Goal: Task Accomplishment & Management: Complete application form

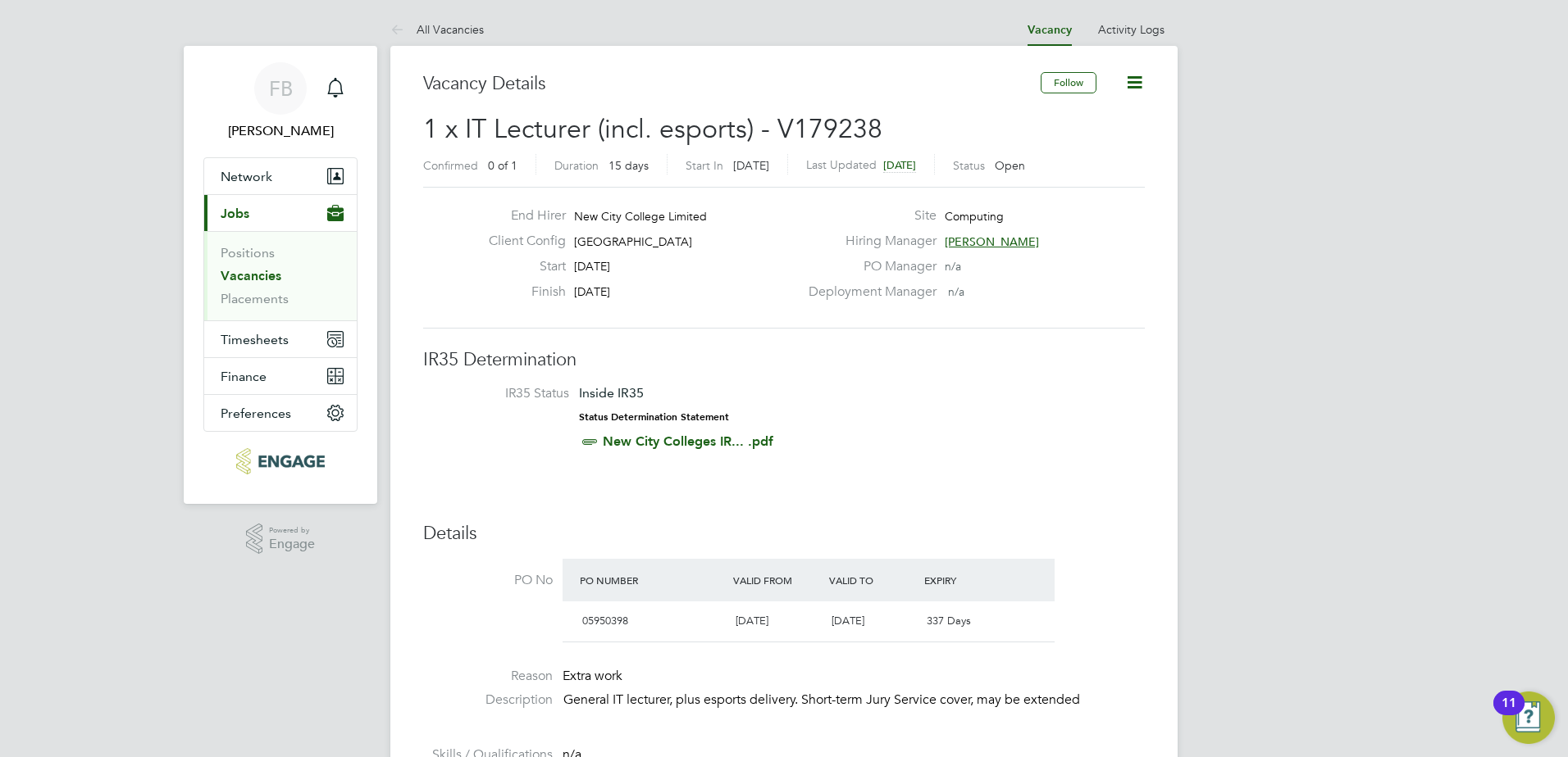
click at [957, 241] on span "[PERSON_NAME]" at bounding box center [992, 242] width 95 height 15
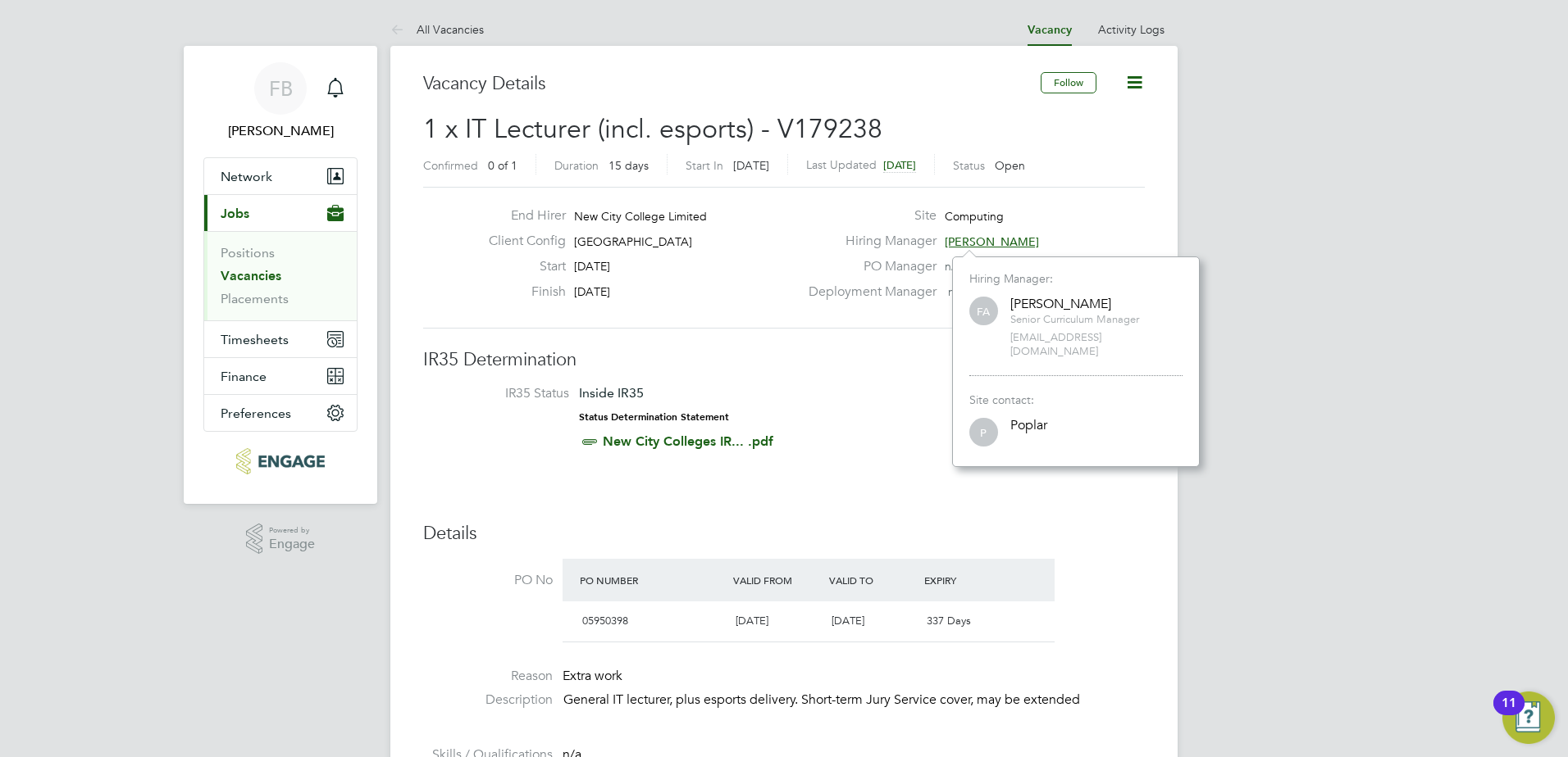
scroll to position [196, 247]
drag, startPoint x: 1146, startPoint y: 340, endPoint x: 1007, endPoint y: 342, distance: 139.0
click at [1007, 342] on div "FA Fraz Arshad Senior Curriculum Manager fraz.arshad@ncclondon.ac.uk" at bounding box center [1075, 327] width 213 height 65
copy span "fraz.arshad@ncclondon.ac.uk"
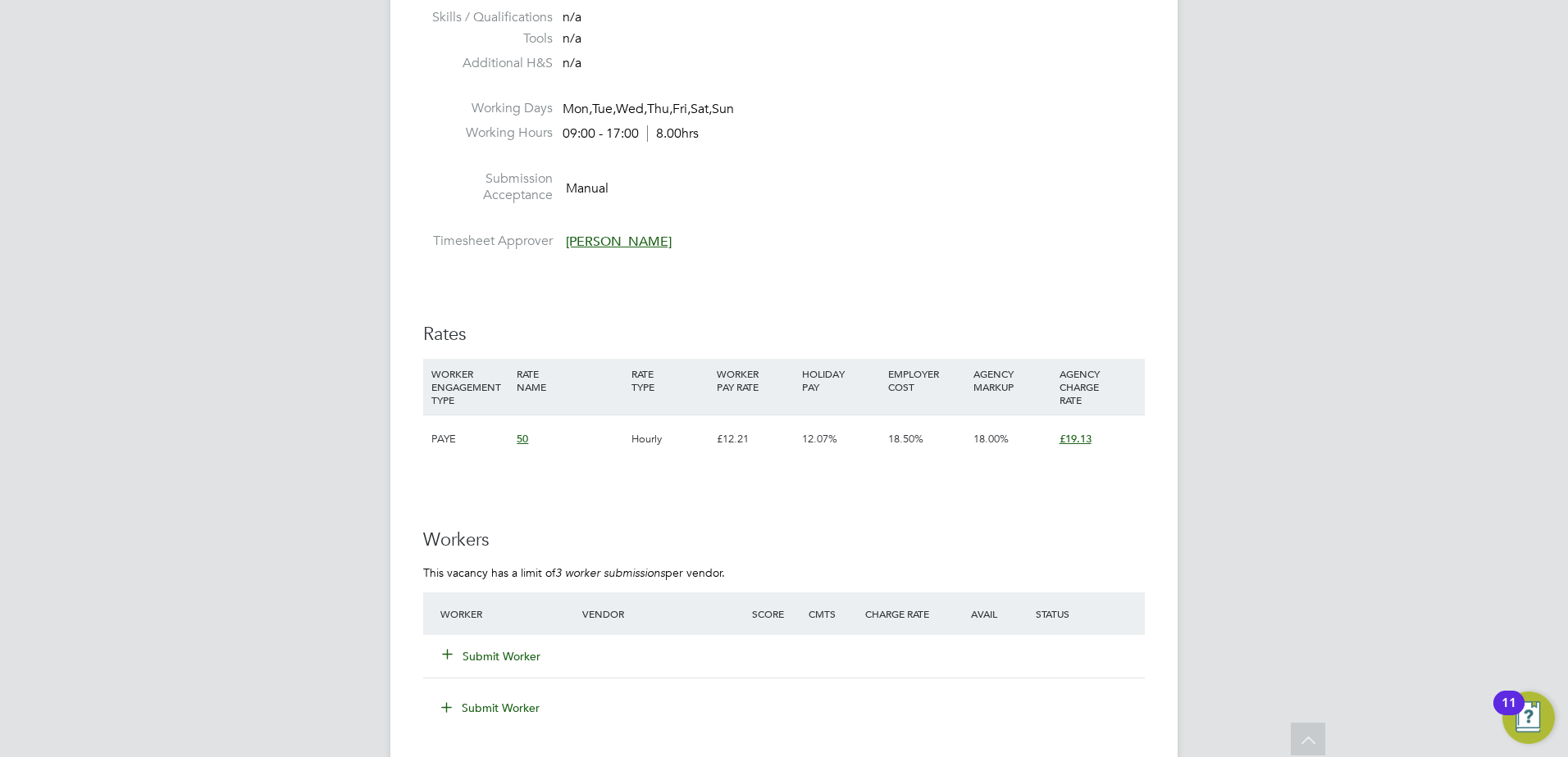
scroll to position [983, 0]
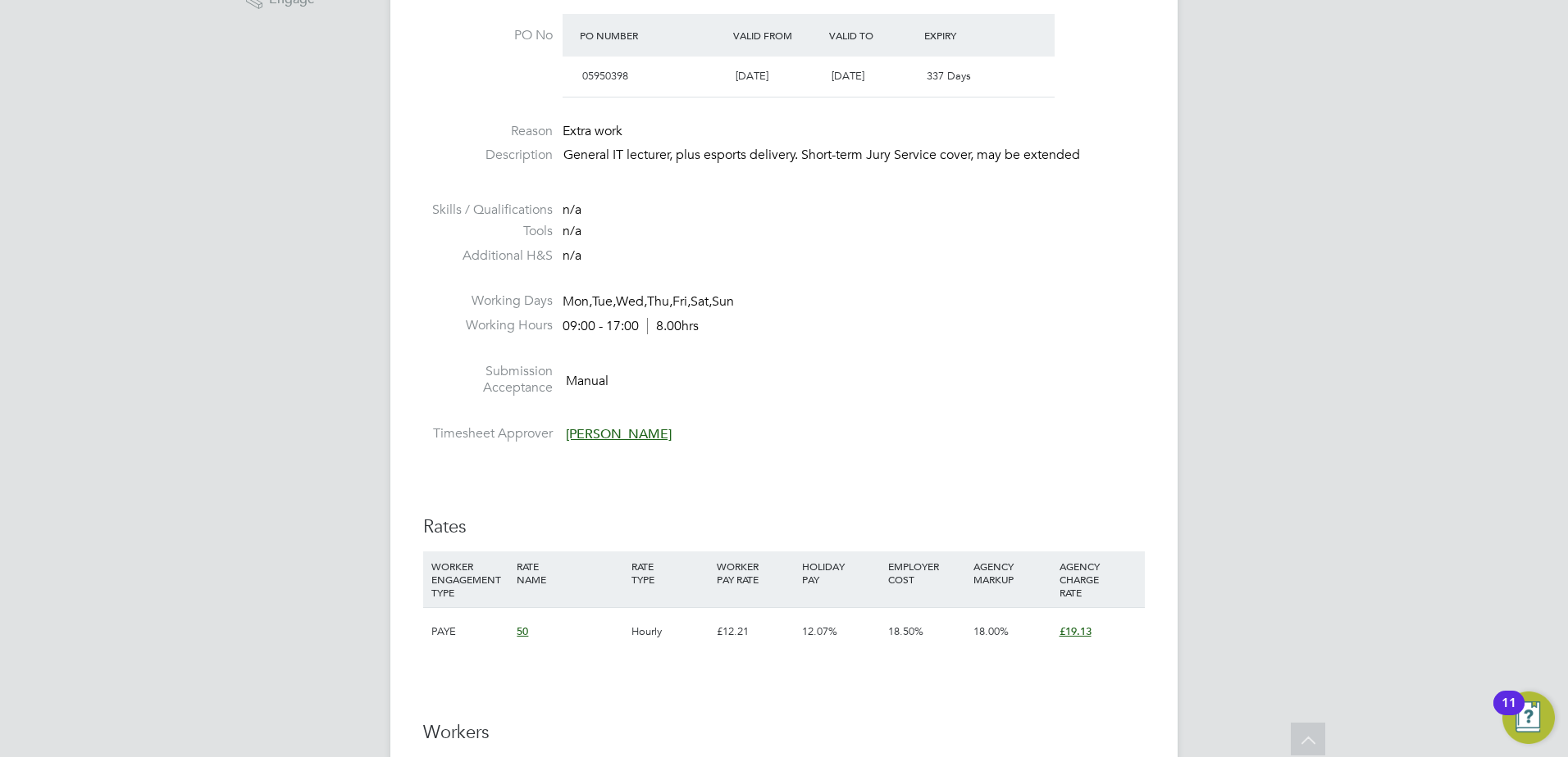
scroll to position [574, 0]
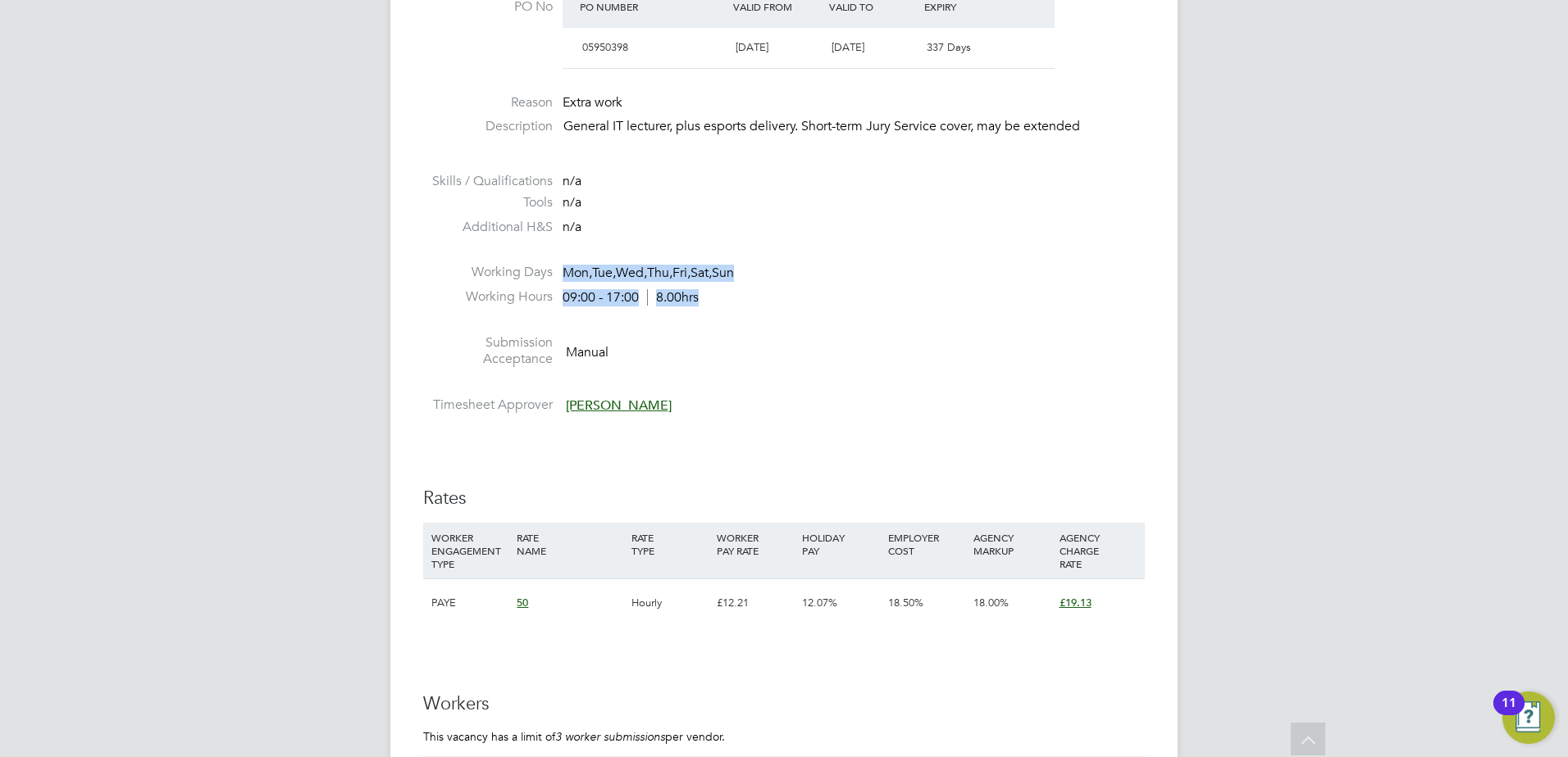
drag, startPoint x: 711, startPoint y: 292, endPoint x: 561, endPoint y: 267, distance: 152.1
click at [561, 267] on ul "PO No PO Number Valid From Valid To Expiry 05950398 [DATE] [DATE] 337 Days Reas…" at bounding box center [784, 203] width 722 height 436
copy ul "Mon, Tue, Wed, Thu, Fri, Sat, Sun Working Hours 09:00 - 17:00 8.00hrs"
click at [812, 262] on li at bounding box center [784, 253] width 722 height 21
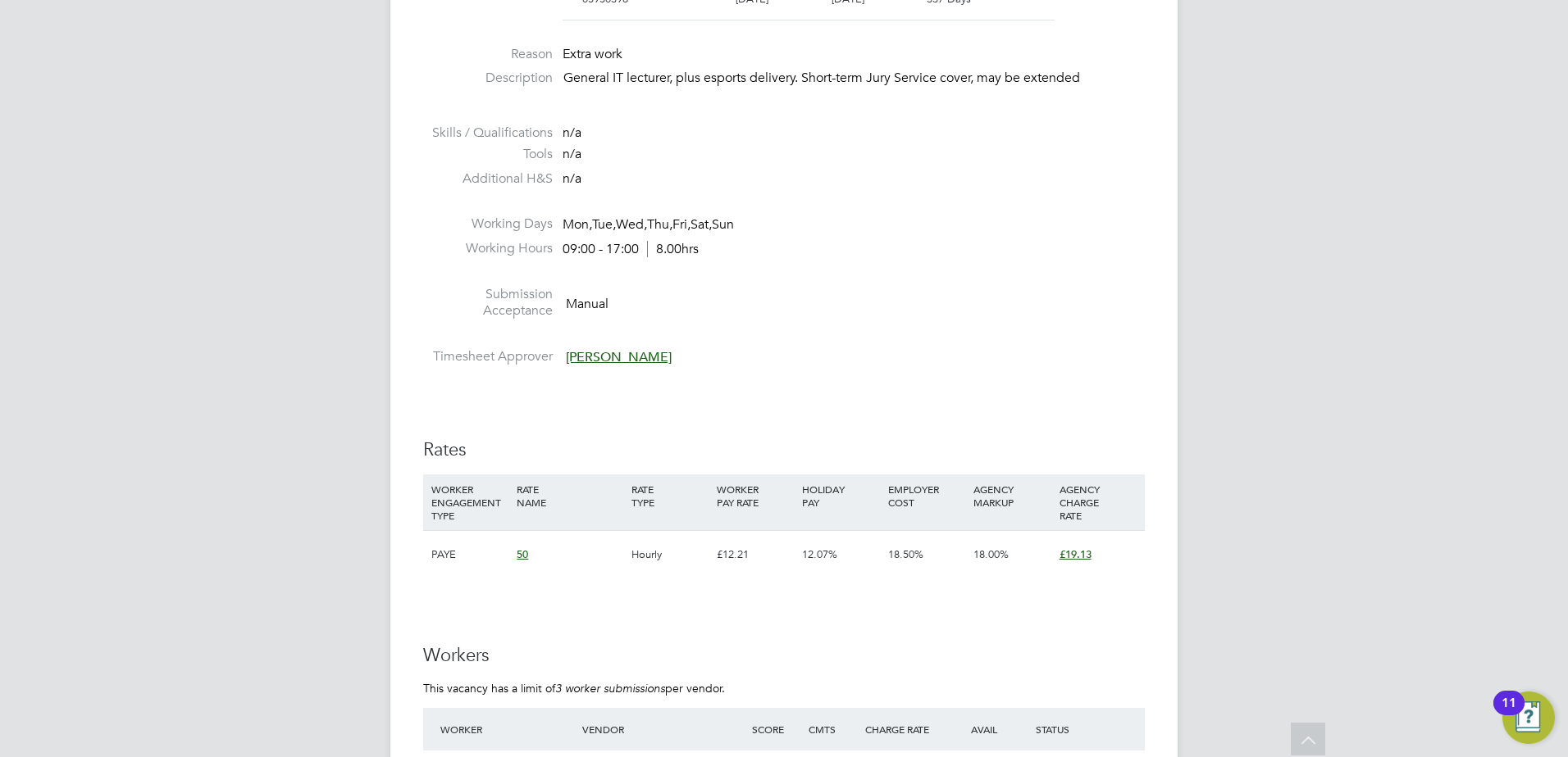
scroll to position [820, 0]
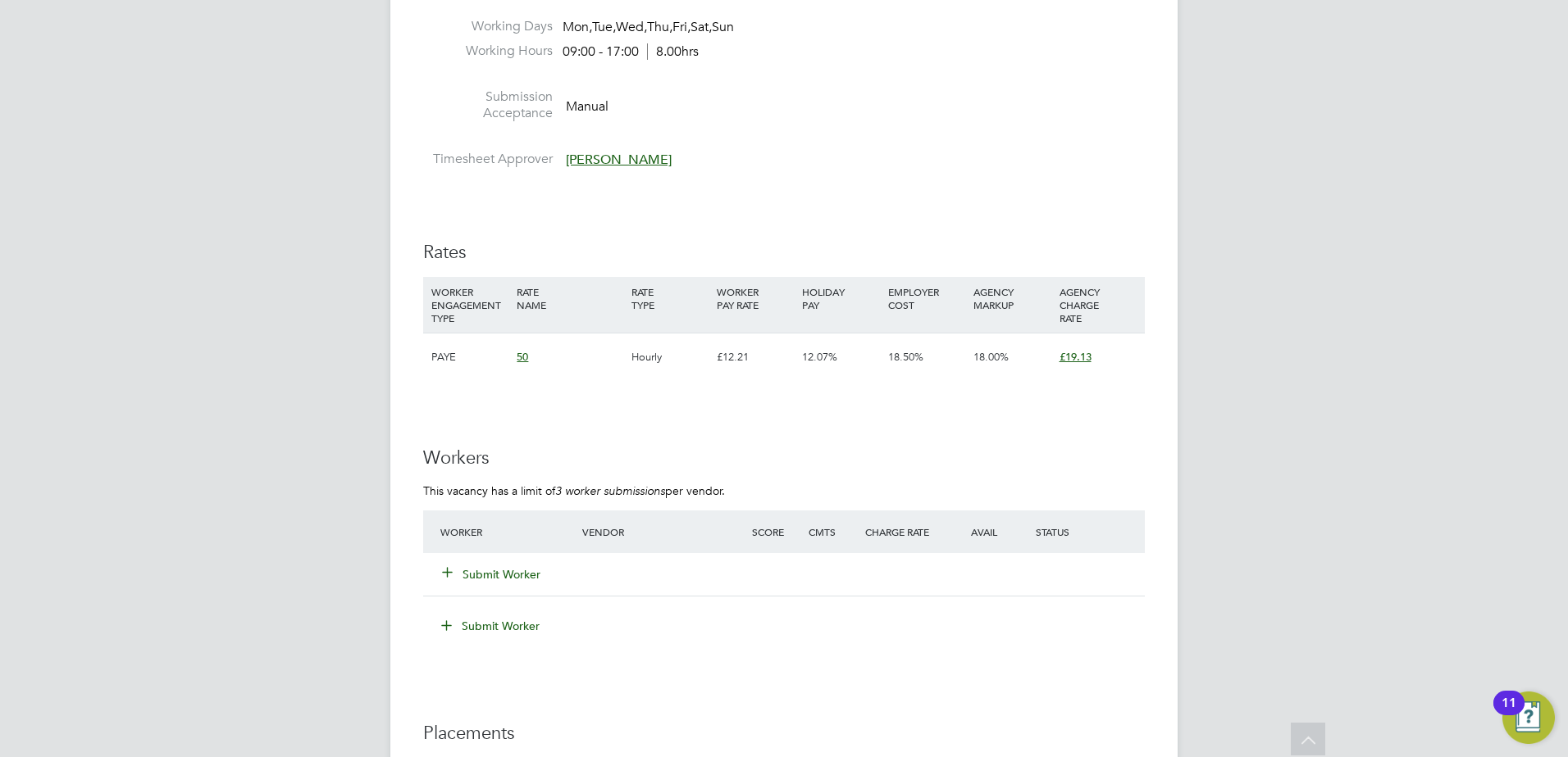
click at [504, 578] on button "Submit Worker" at bounding box center [492, 574] width 99 height 16
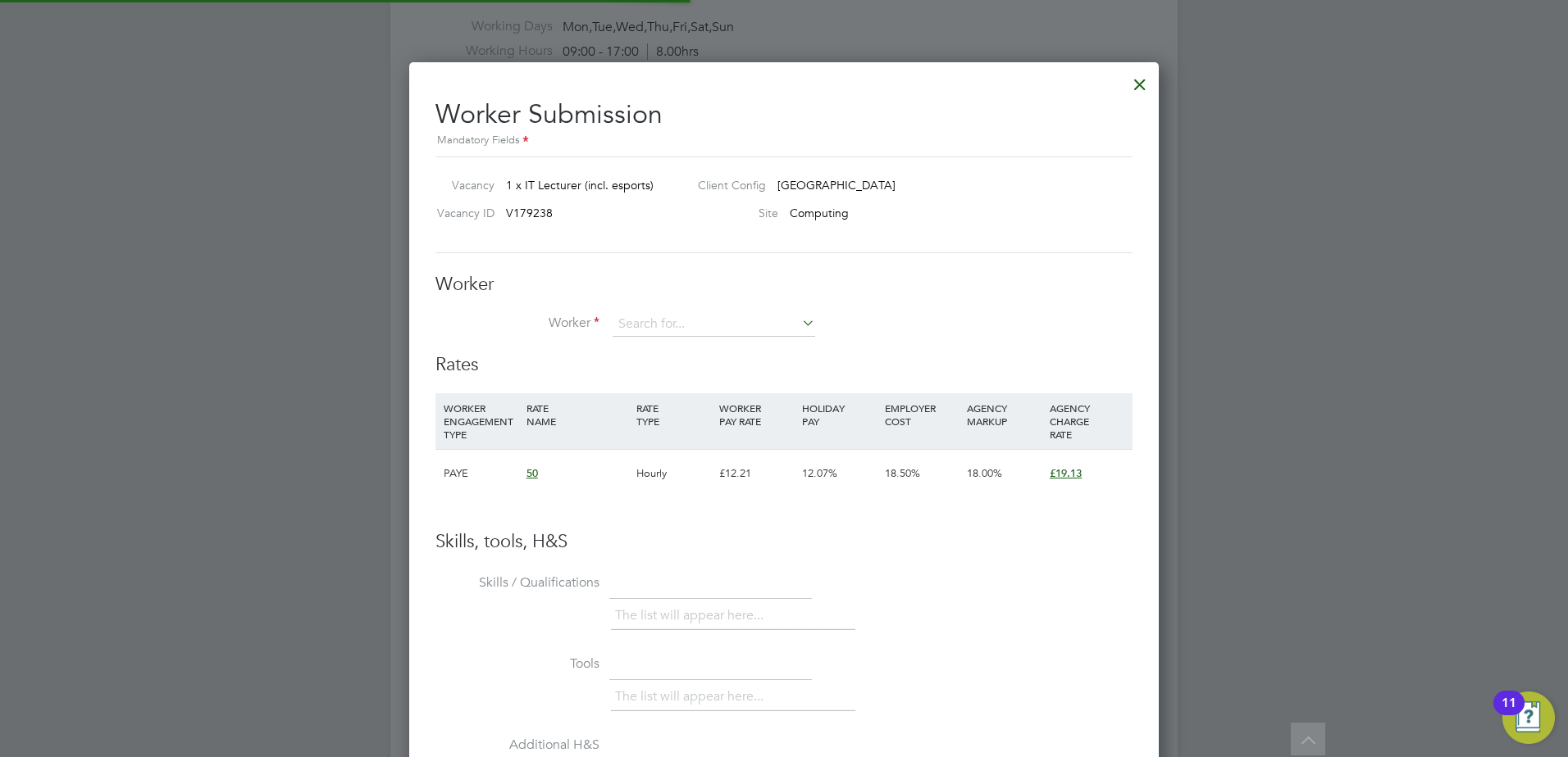
scroll to position [49, 111]
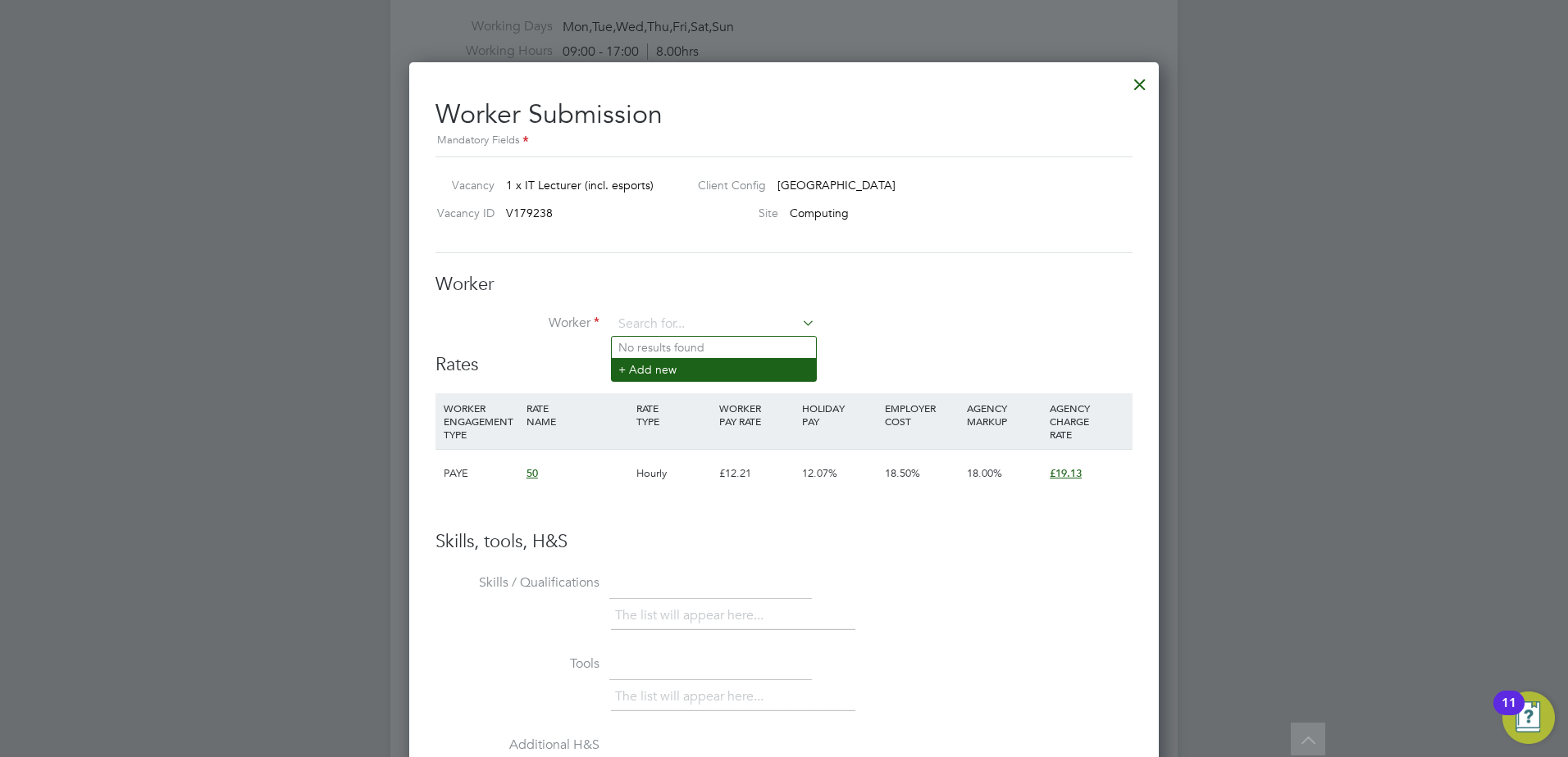
click at [650, 369] on li "+ Add new" at bounding box center [714, 369] width 204 height 22
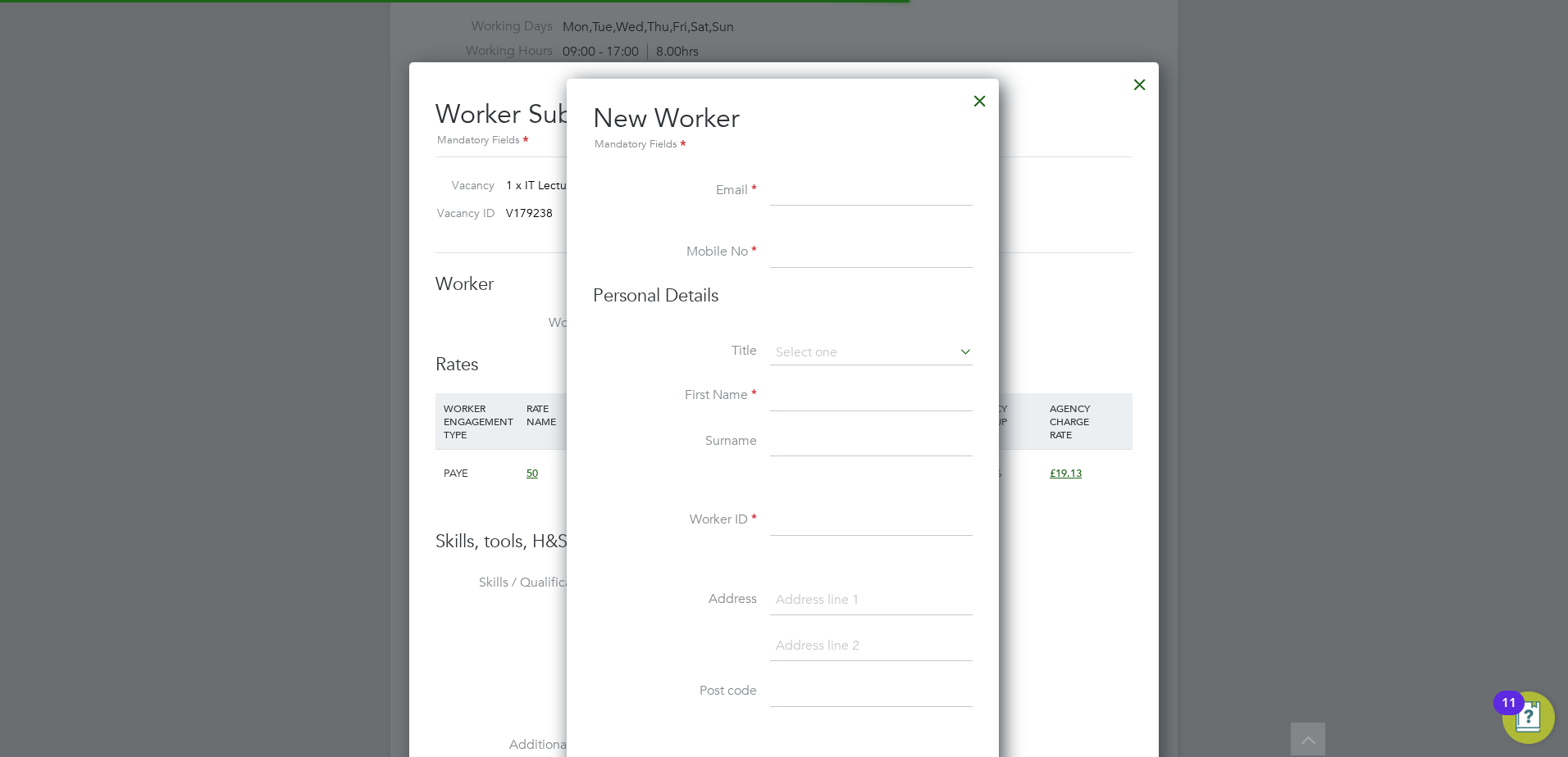
scroll to position [1395, 435]
click at [784, 190] on input at bounding box center [871, 192] width 202 height 30
paste input "AHMEDUET73@GMAIL.COM"
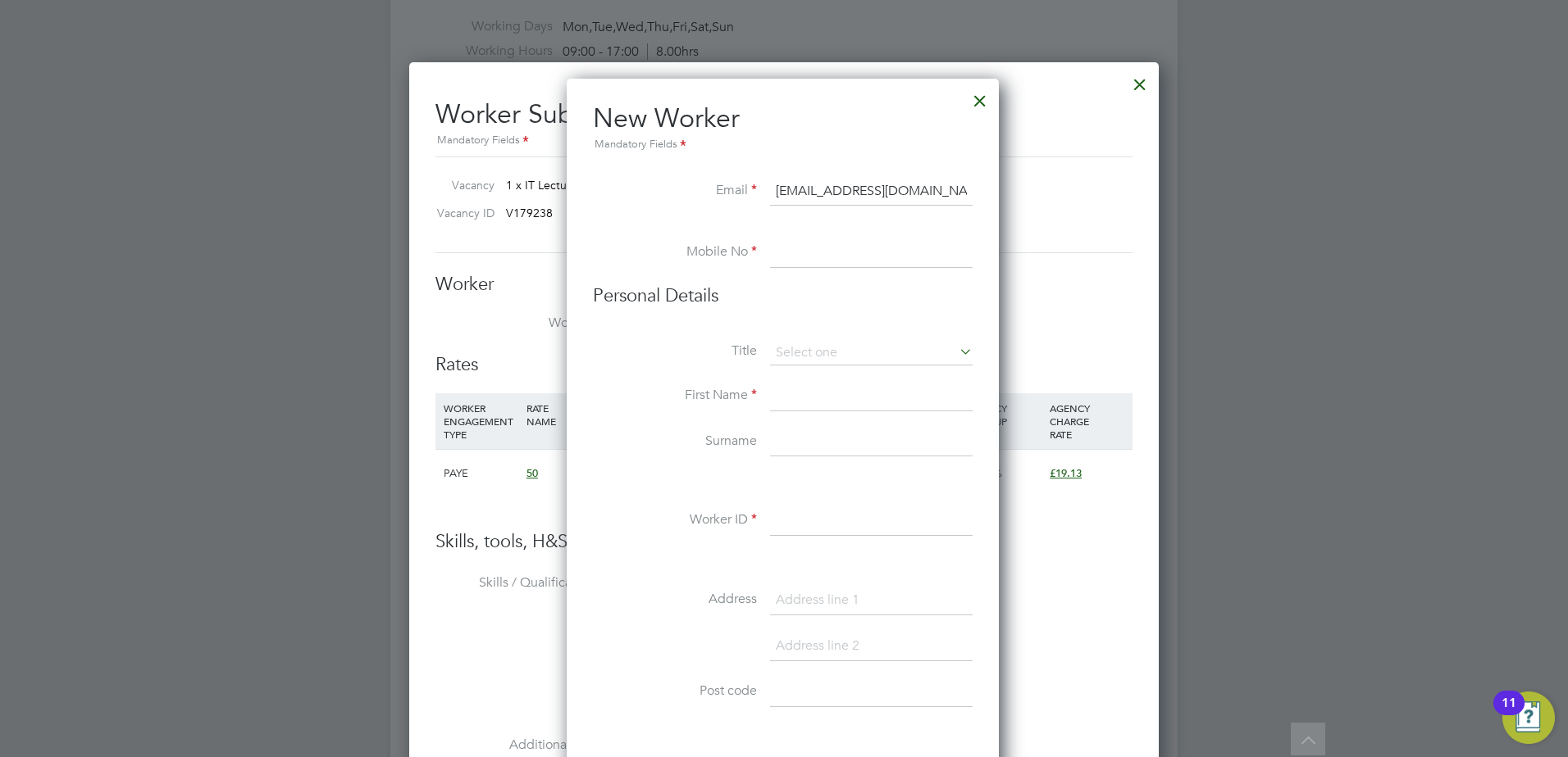
type input "AHMEDUET73@GMAIL.COM"
click at [778, 258] on input at bounding box center [871, 253] width 202 height 30
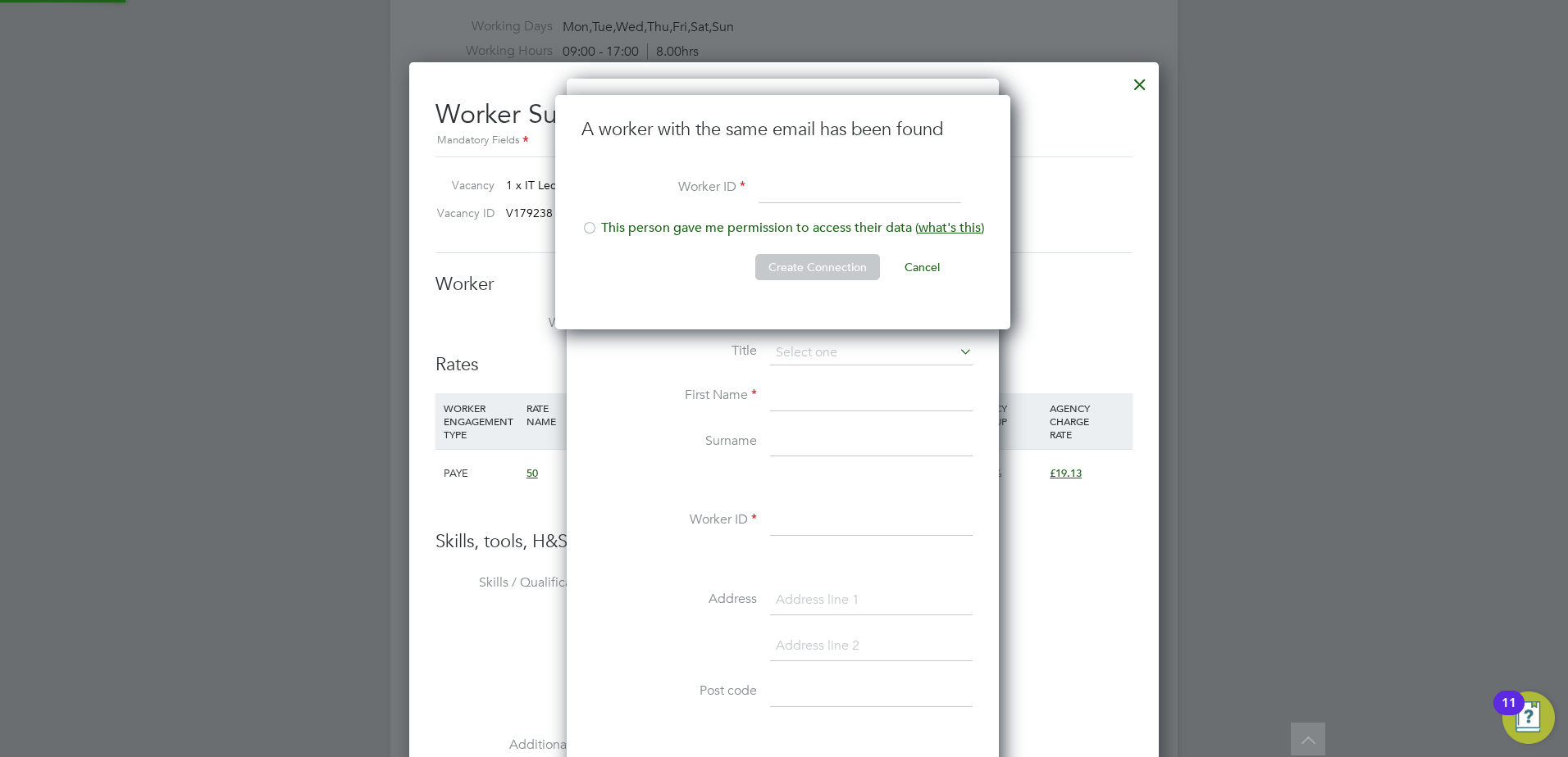
scroll to position [235, 458]
click at [779, 195] on input at bounding box center [859, 189] width 202 height 30
type input "737965"
click at [728, 221] on li "This person gave me permission to access their data ( what's this )" at bounding box center [782, 236] width 402 height 34
click at [815, 263] on button "Create Connection" at bounding box center [817, 267] width 124 height 26
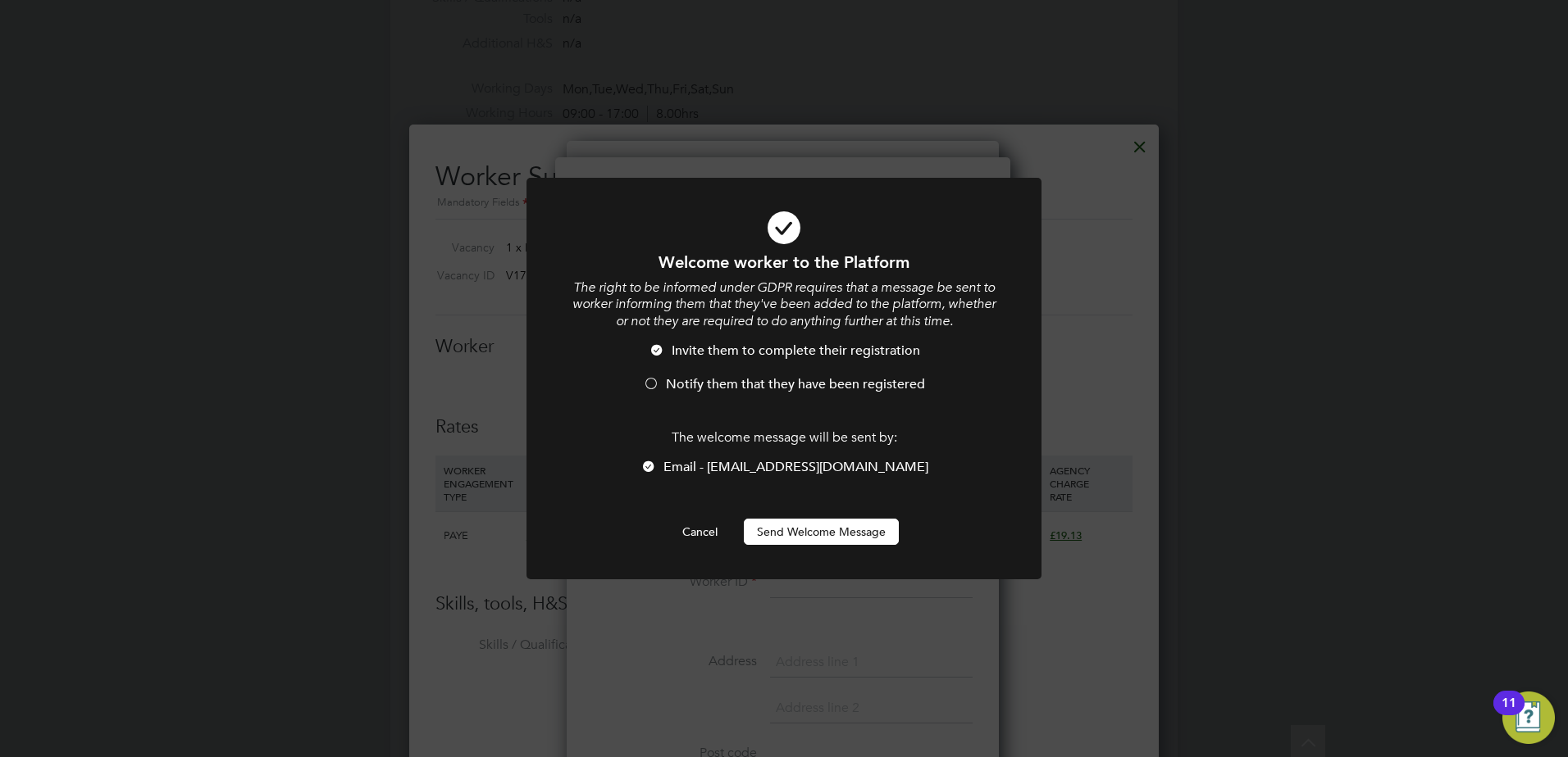
scroll to position [0, 0]
click at [712, 390] on span "Notify them that they have been registered" at bounding box center [795, 384] width 259 height 16
click at [796, 535] on button "Send Welcome Message" at bounding box center [821, 532] width 155 height 26
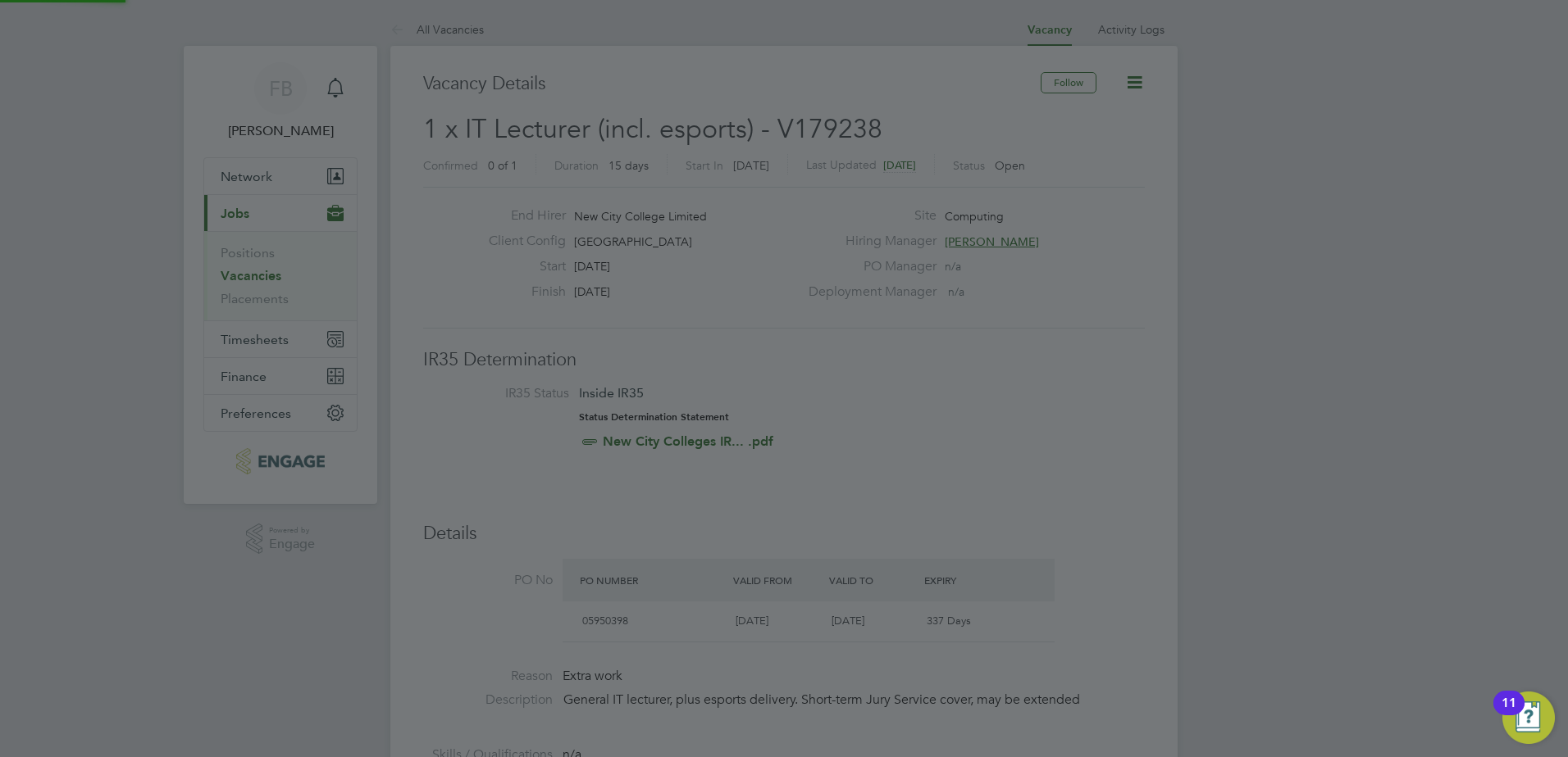
scroll to position [757, 0]
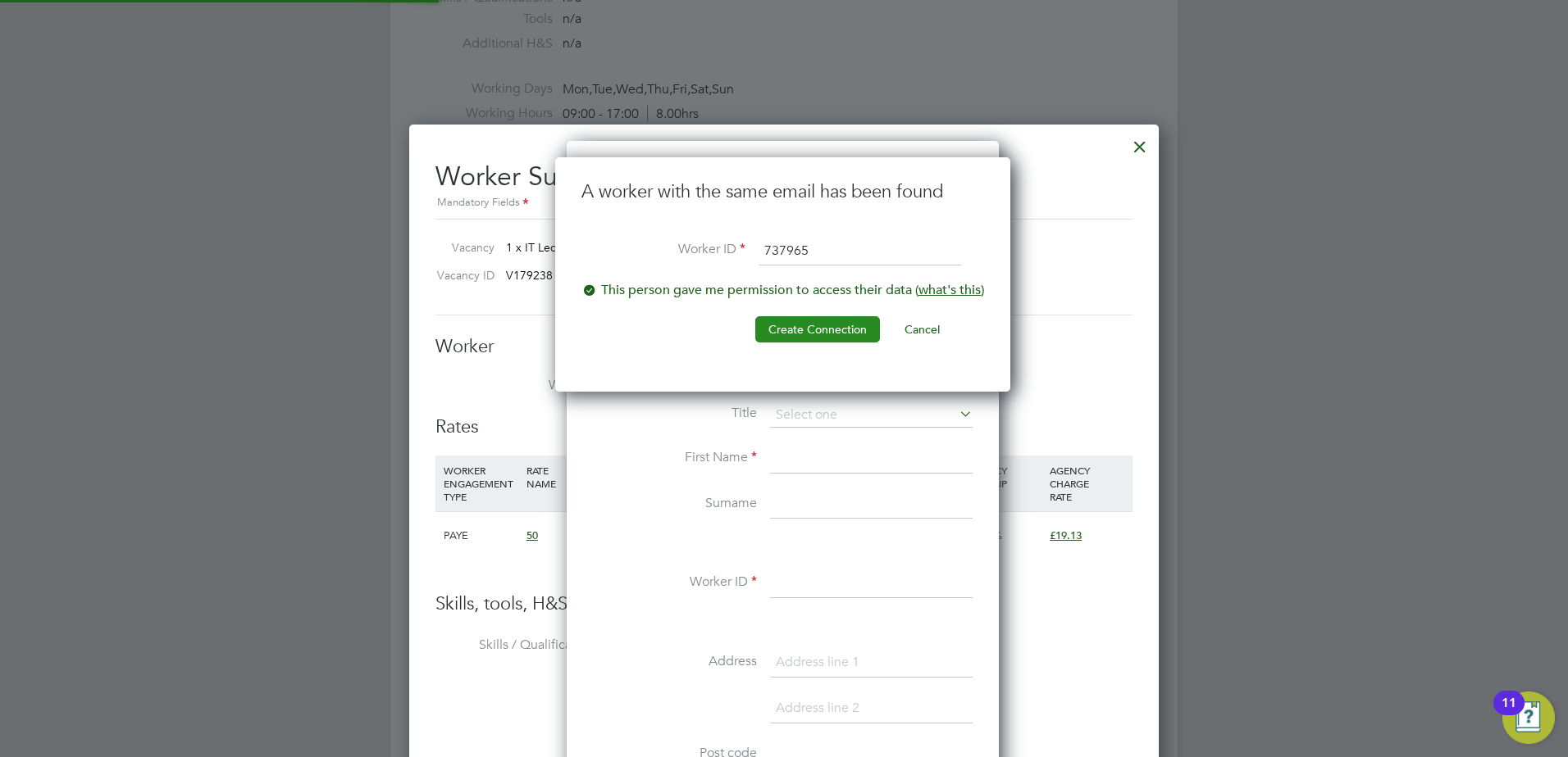
click at [831, 325] on button "Create Connection" at bounding box center [817, 329] width 124 height 26
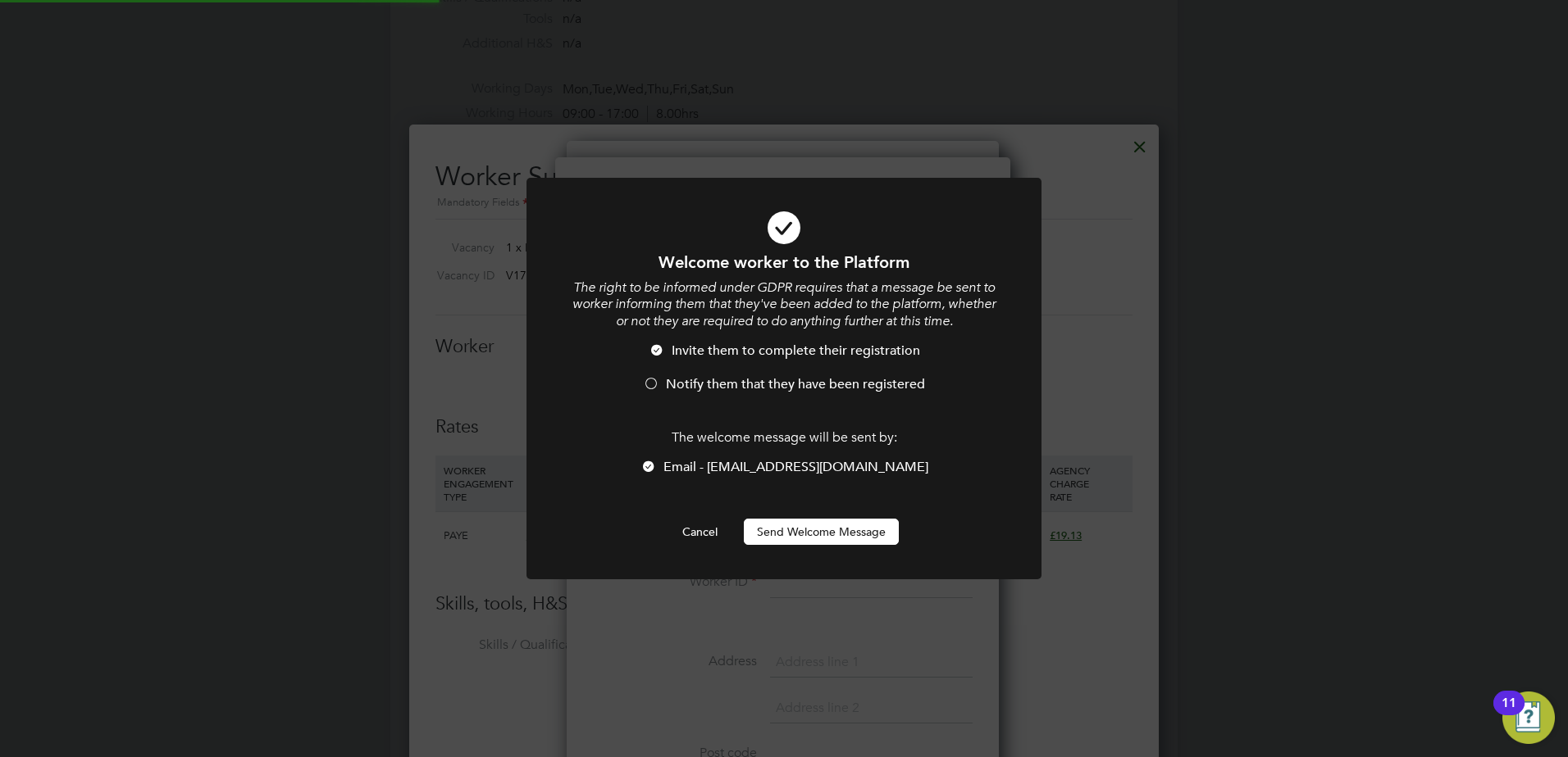
scroll to position [0, 0]
click at [742, 389] on span "Notify them that they have been registered" at bounding box center [795, 384] width 259 height 16
click at [790, 535] on button "Send Welcome Message" at bounding box center [821, 532] width 155 height 26
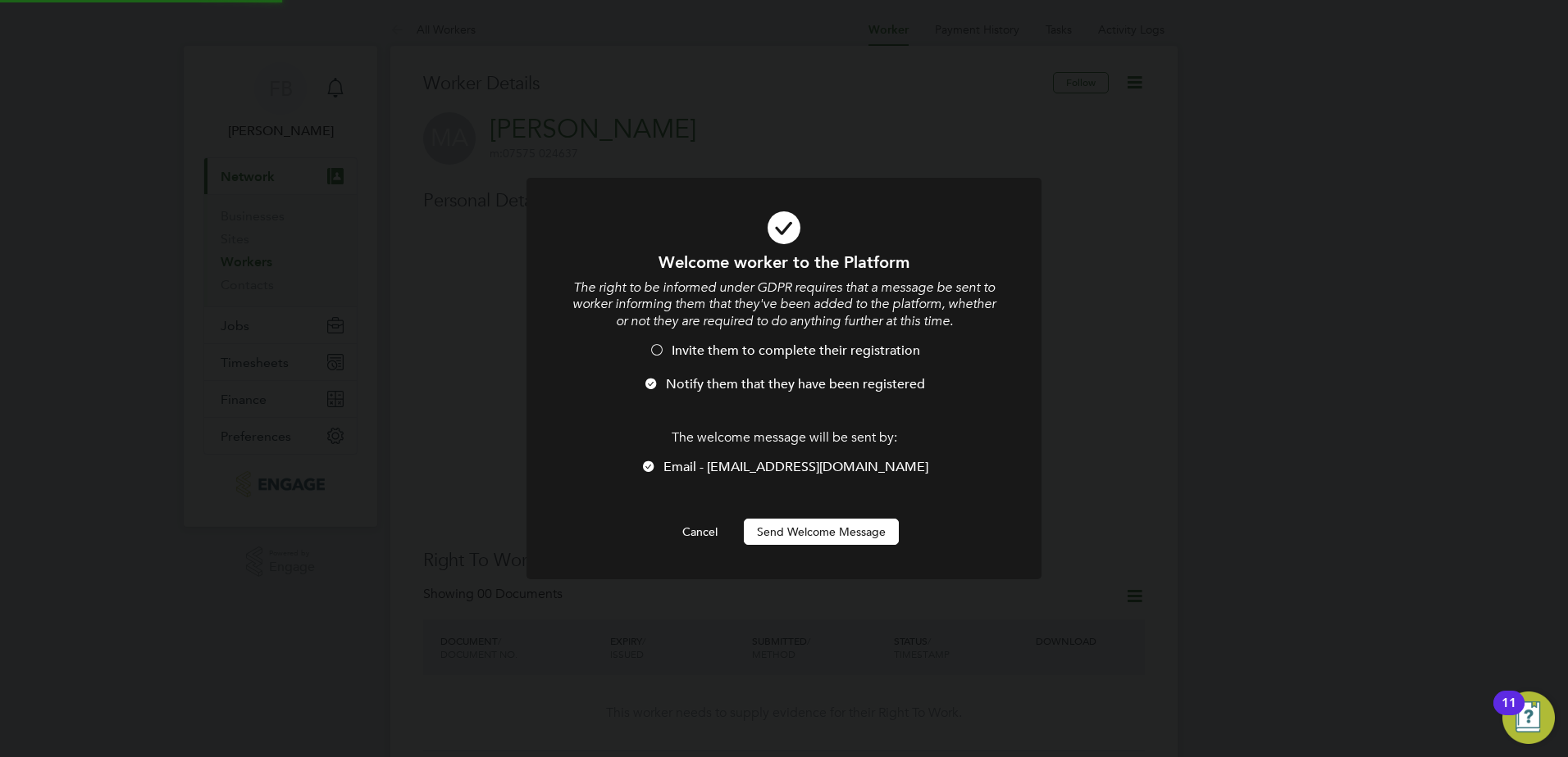
scroll to position [757, 0]
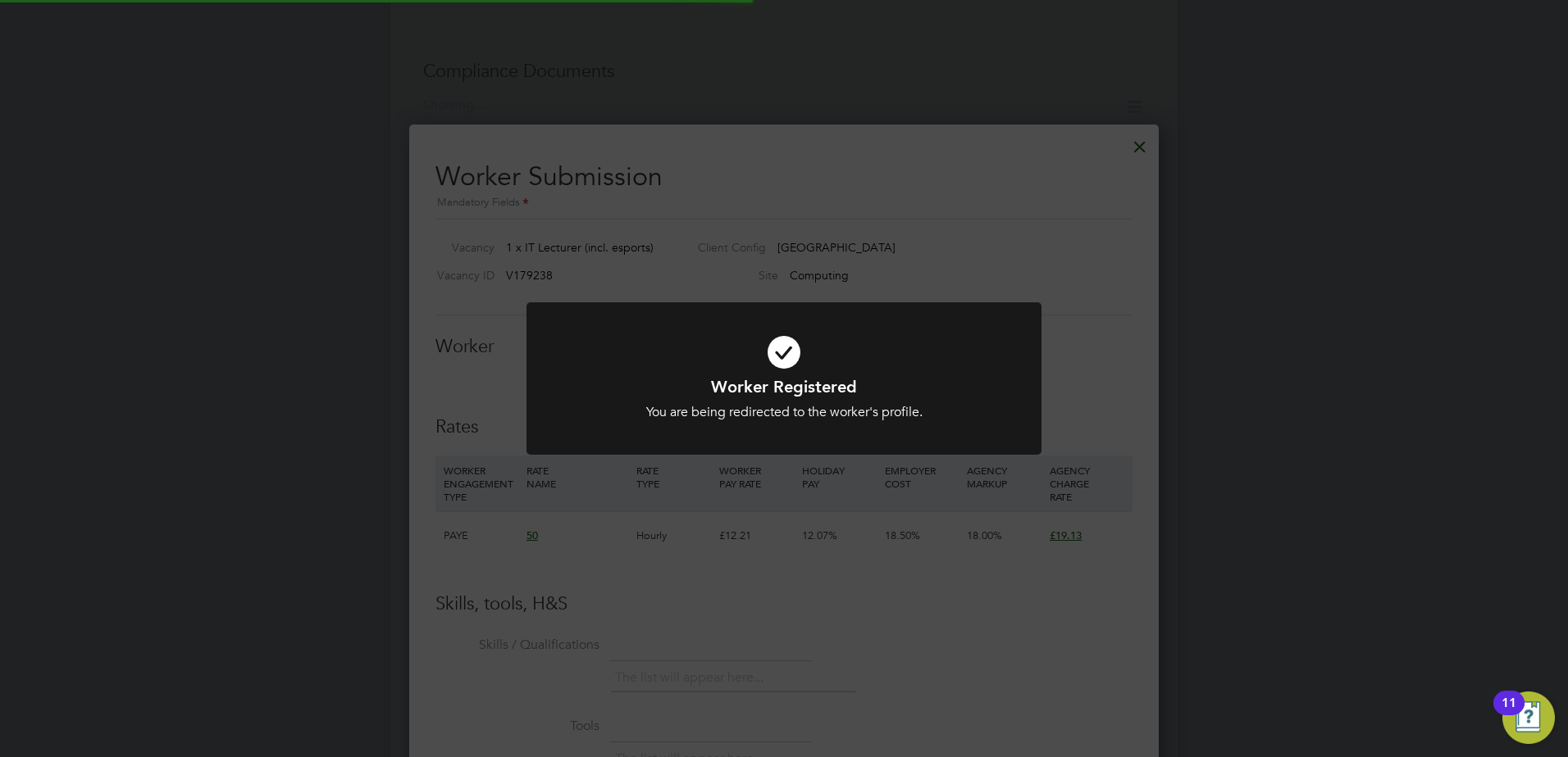
click at [1114, 358] on div "Worker Registered You are being redirected to the worker's profile. Cancel Okay" at bounding box center [784, 378] width 1568 height 757
click at [781, 342] on icon at bounding box center [784, 352] width 426 height 64
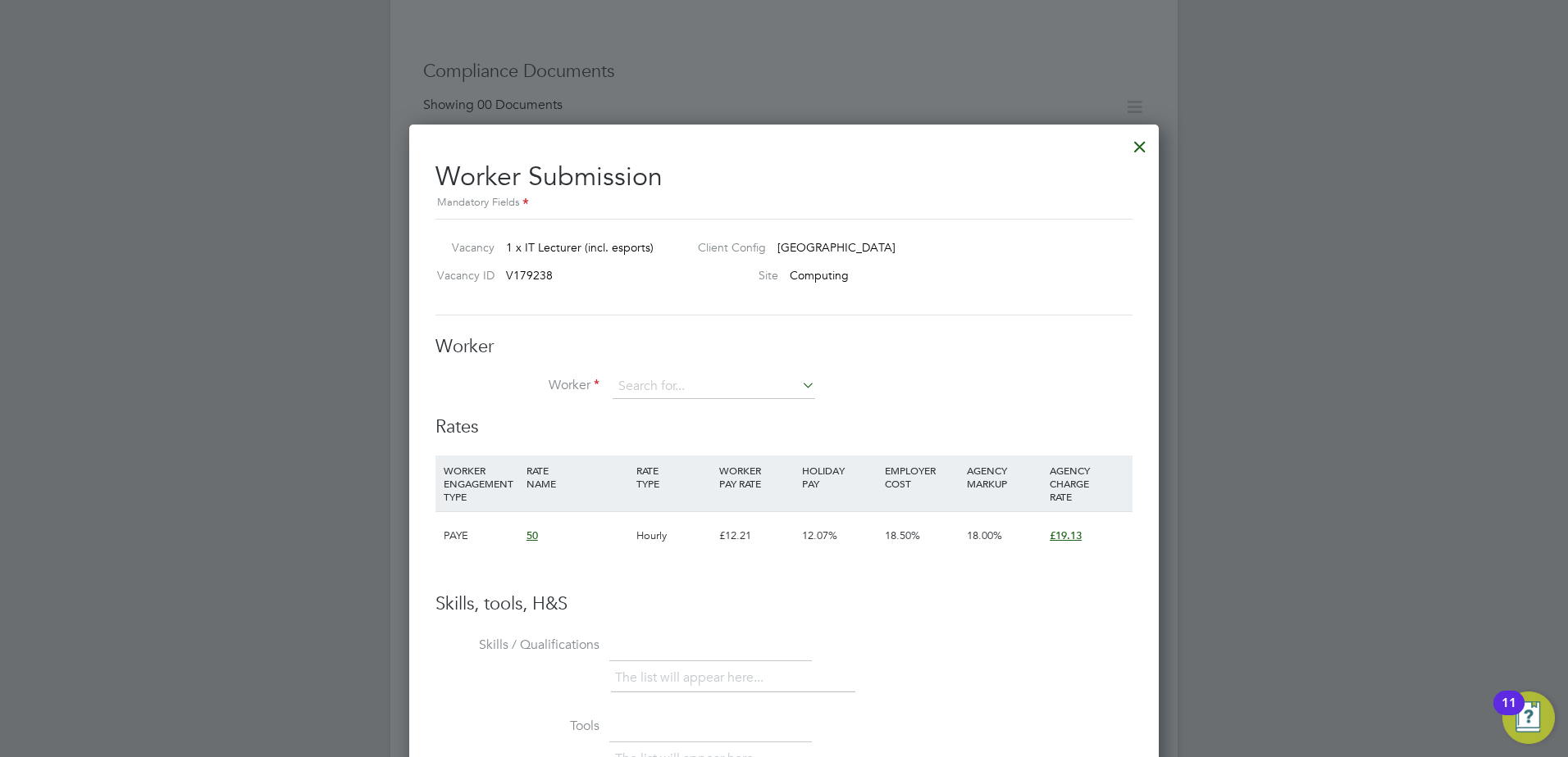
scroll to position [922, 0]
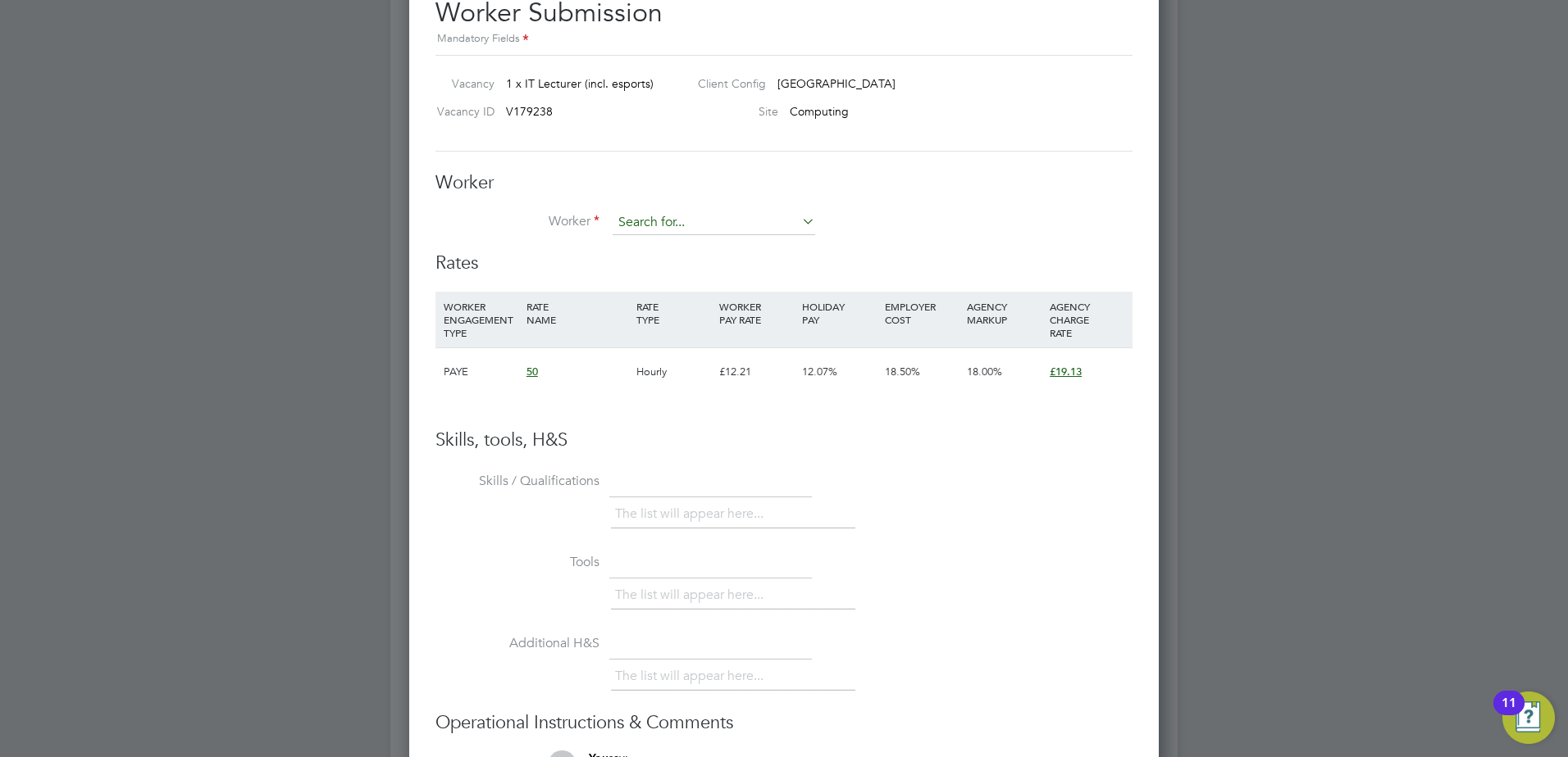
click at [737, 229] on input at bounding box center [714, 223] width 202 height 25
click at [711, 246] on li "Muhammad Ahmad ( 737965 )" at bounding box center [714, 246] width 204 height 22
type input "Muhammad Ahmad (737965)"
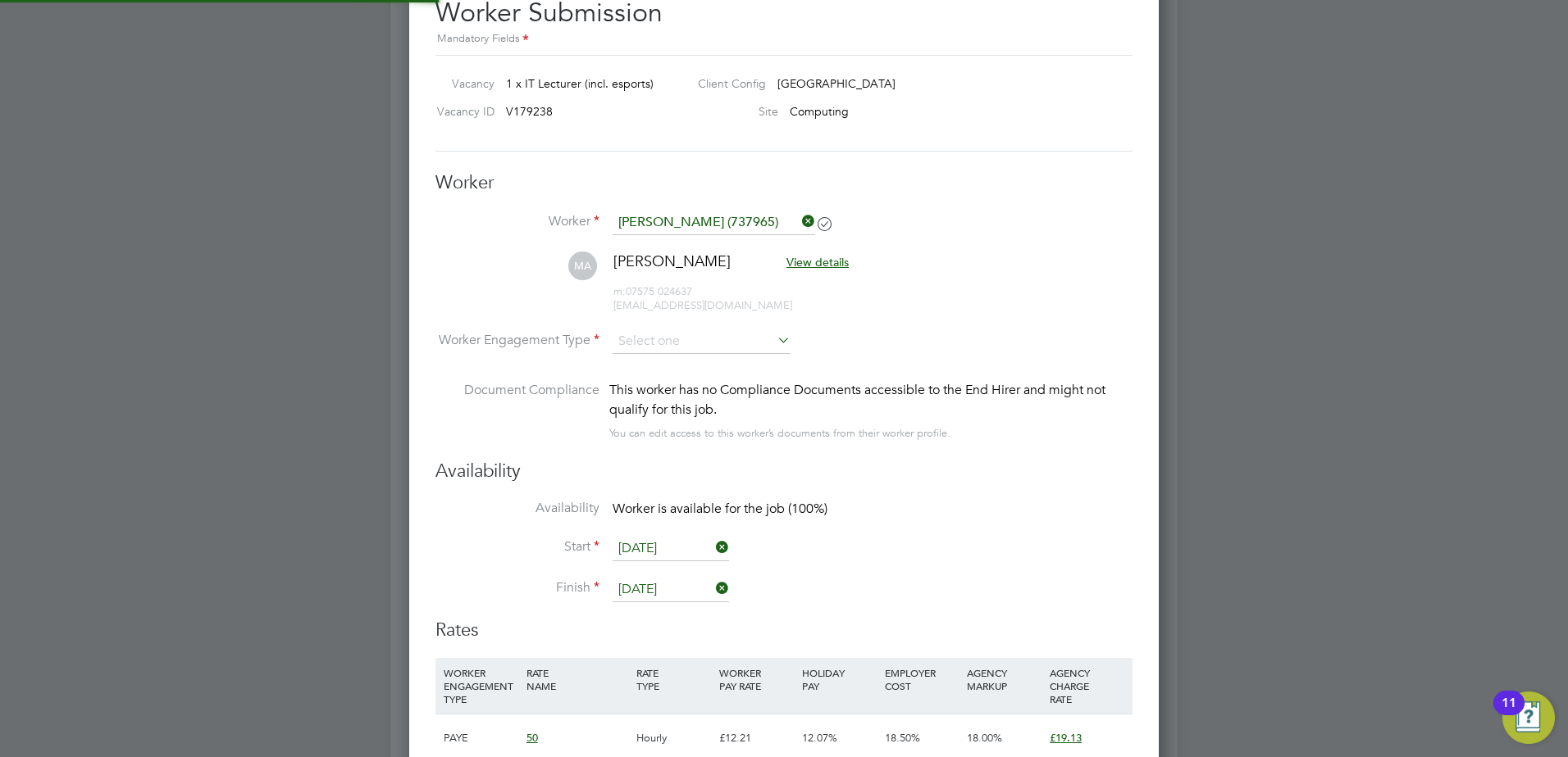
scroll to position [1363, 750]
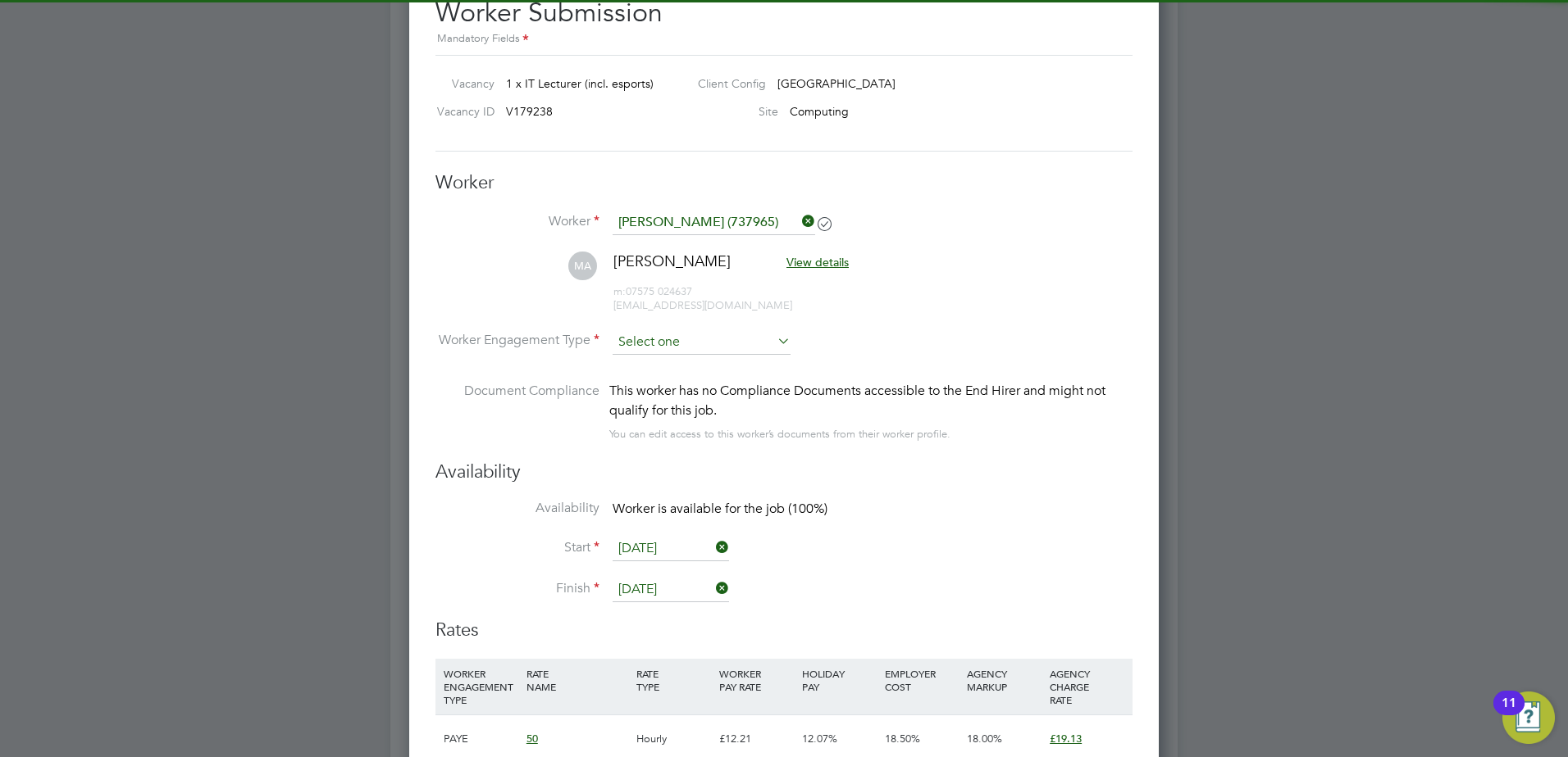
click at [737, 337] on input at bounding box center [701, 342] width 178 height 25
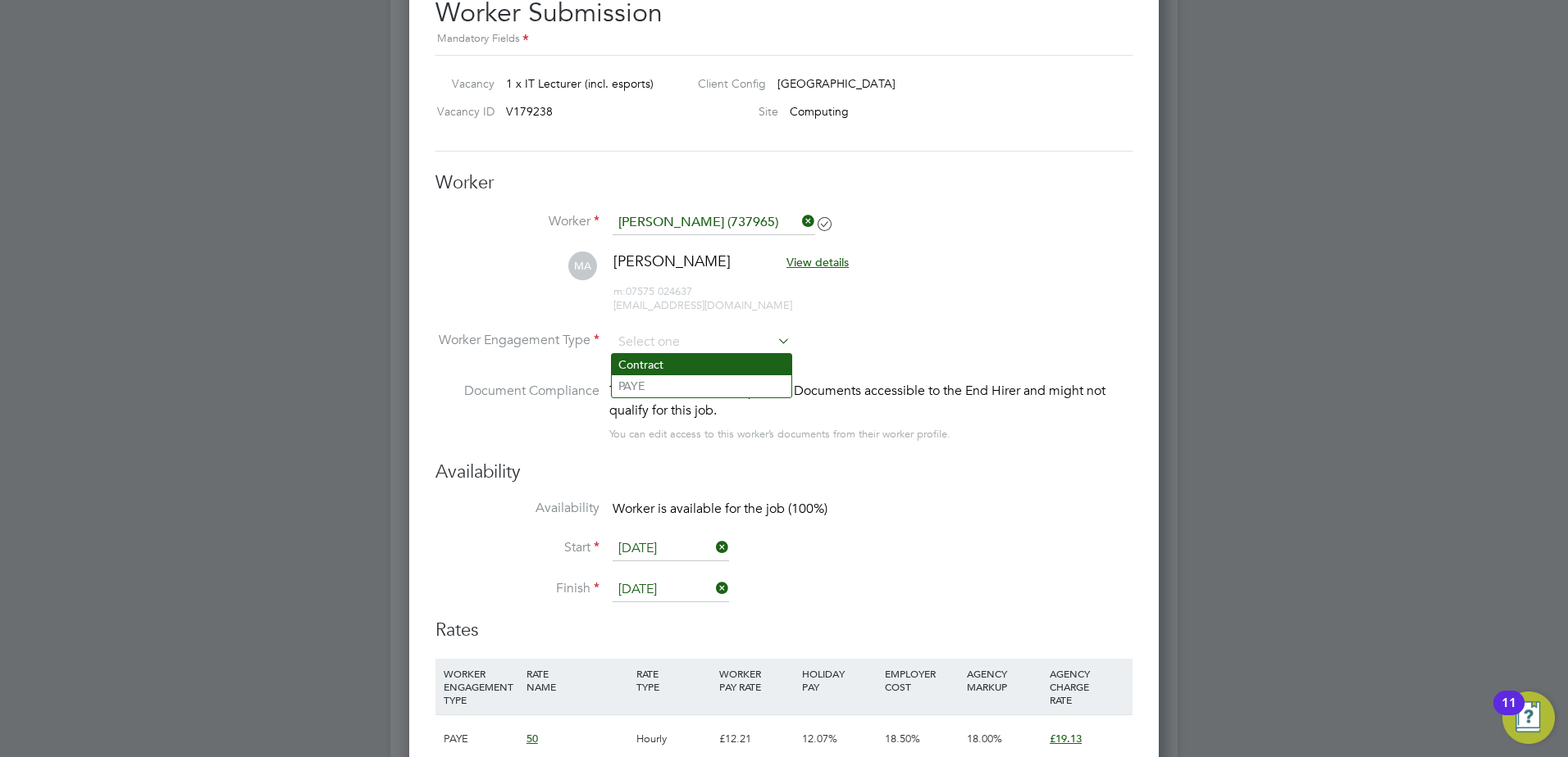
click at [688, 362] on li "Contract" at bounding box center [701, 365] width 179 height 21
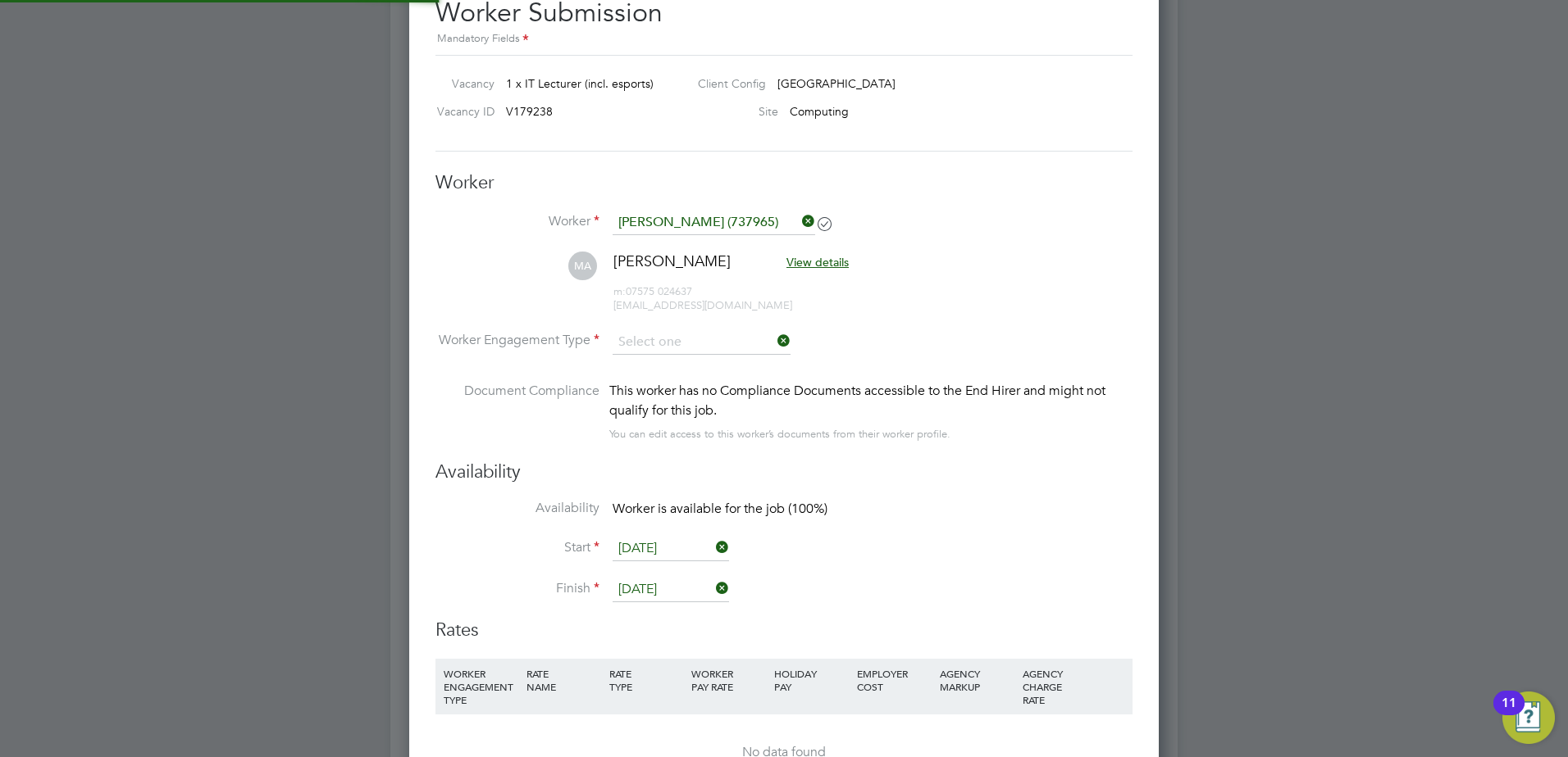
type input "Contract"
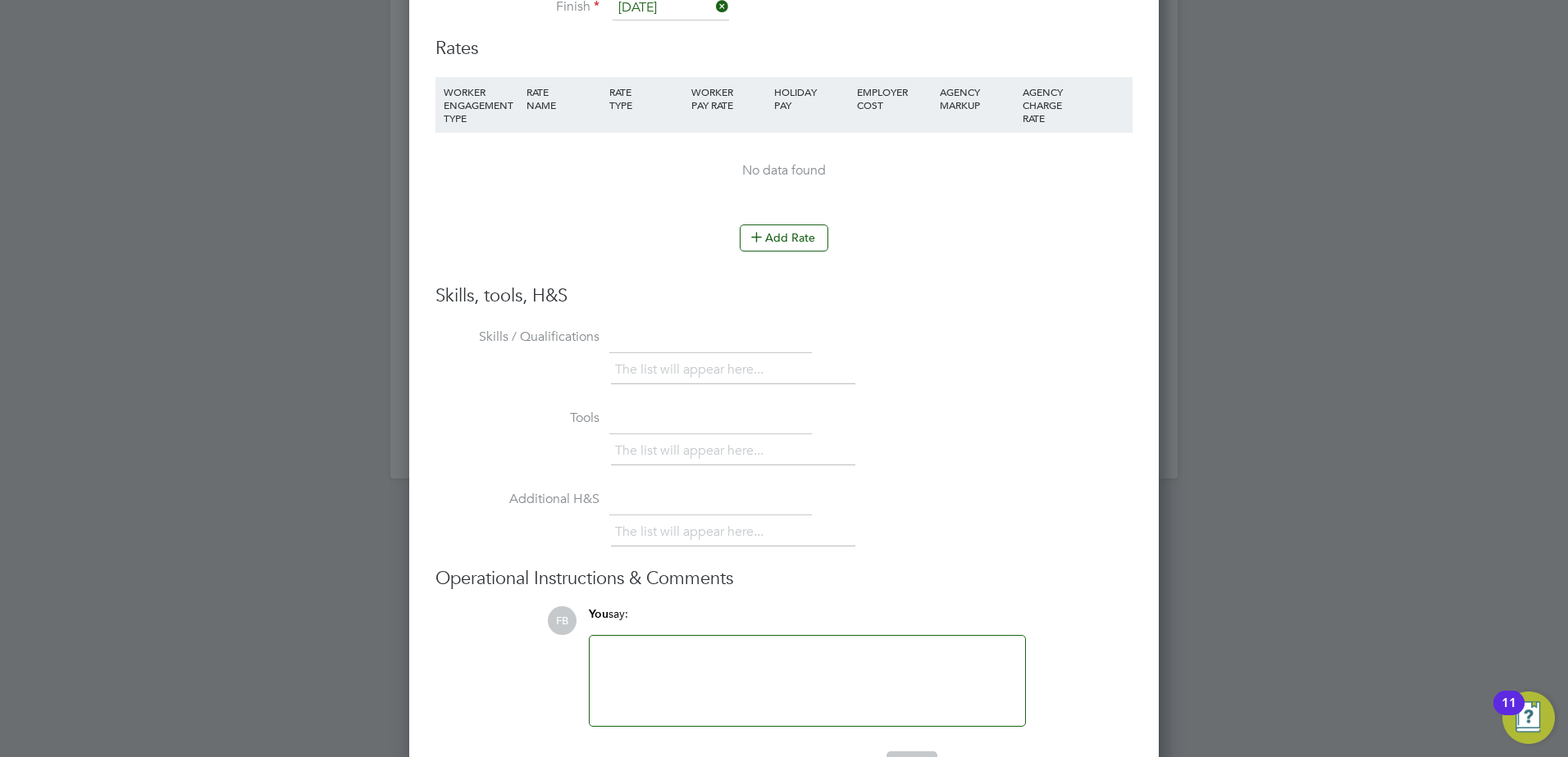
scroll to position [1475, 0]
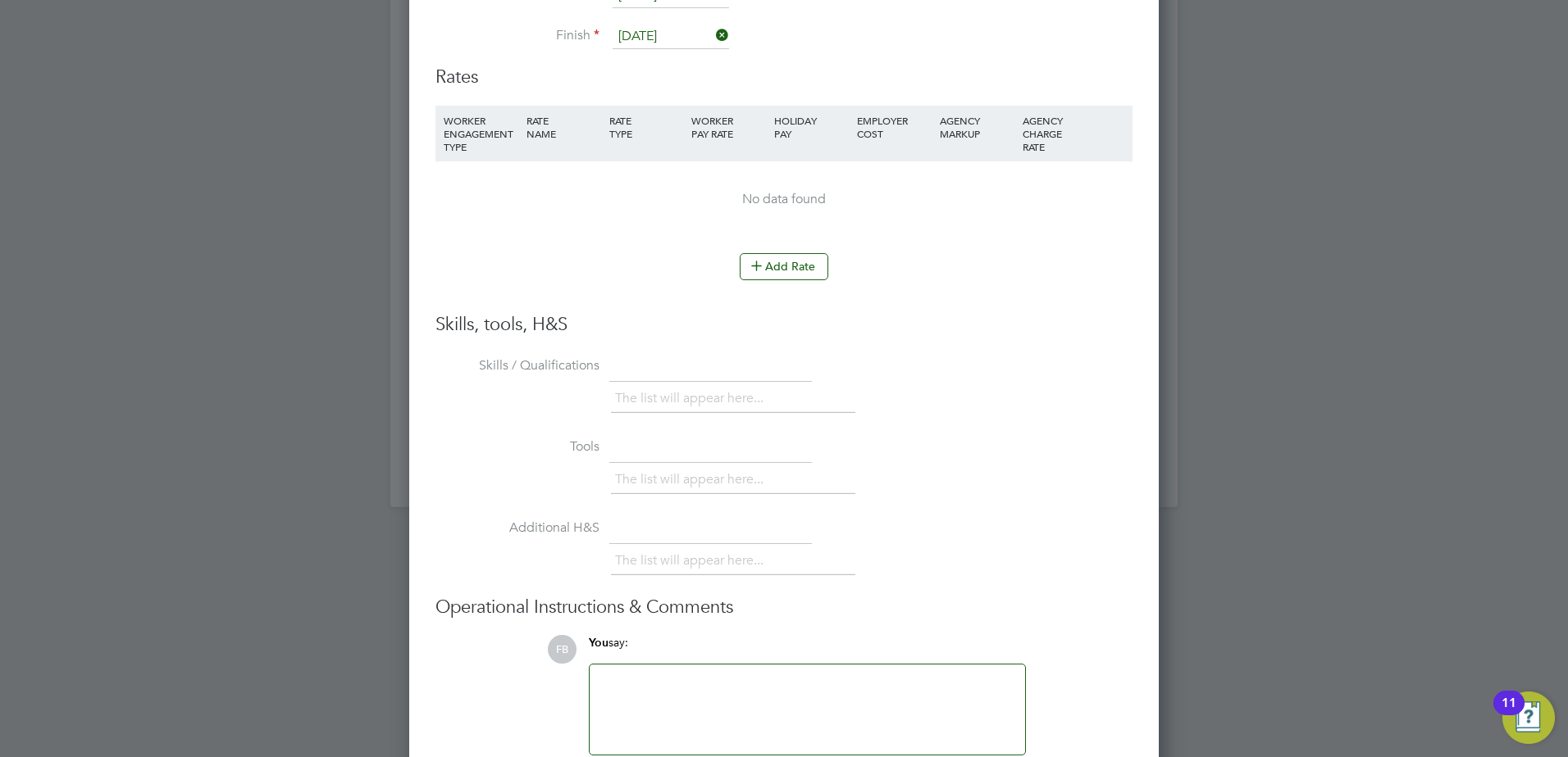
click at [772, 285] on li "Add Rate" at bounding box center [784, 275] width 697 height 43
click at [772, 280] on button "Add Rate" at bounding box center [784, 267] width 89 height 26
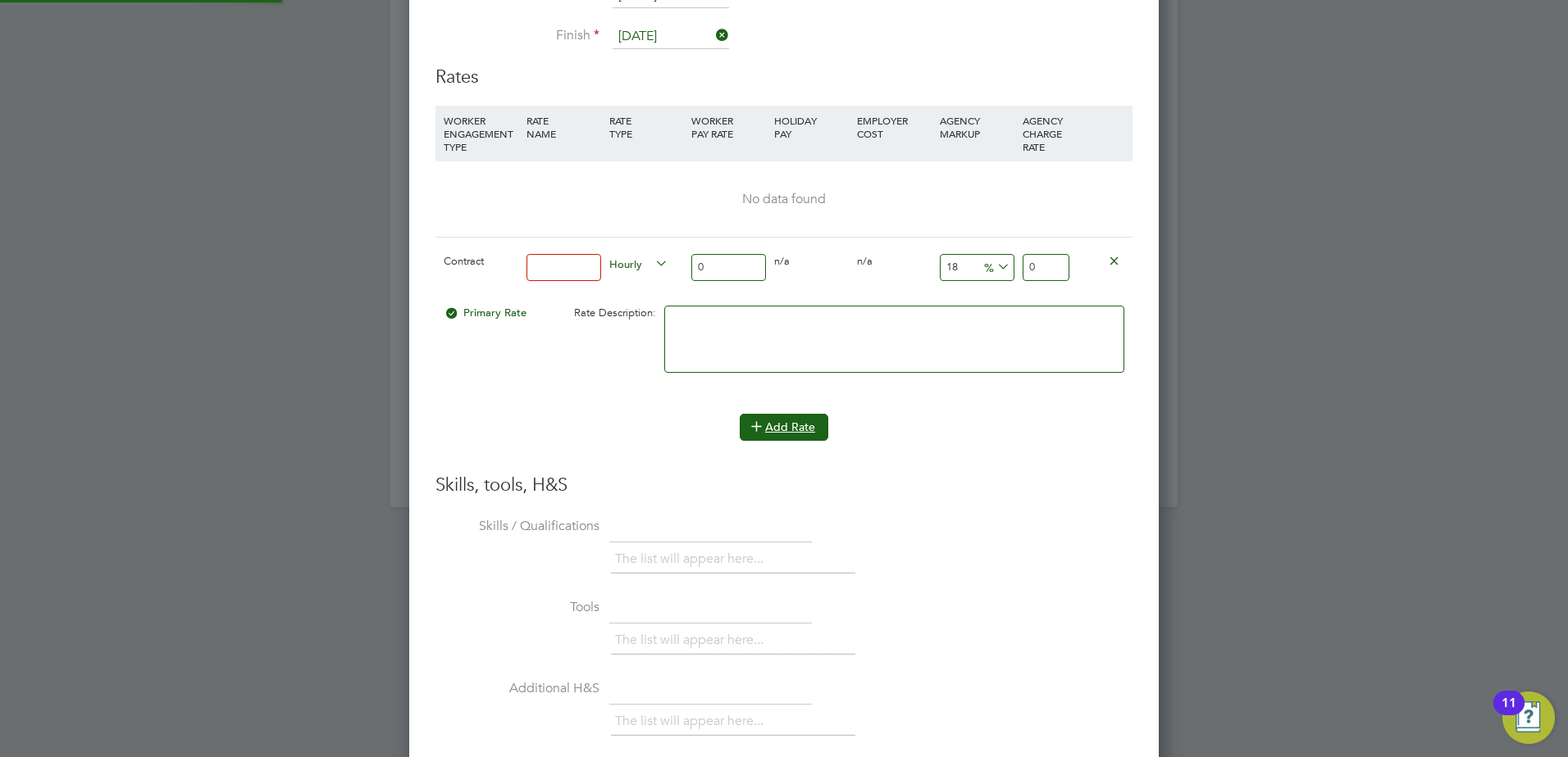
scroll to position [8, 8]
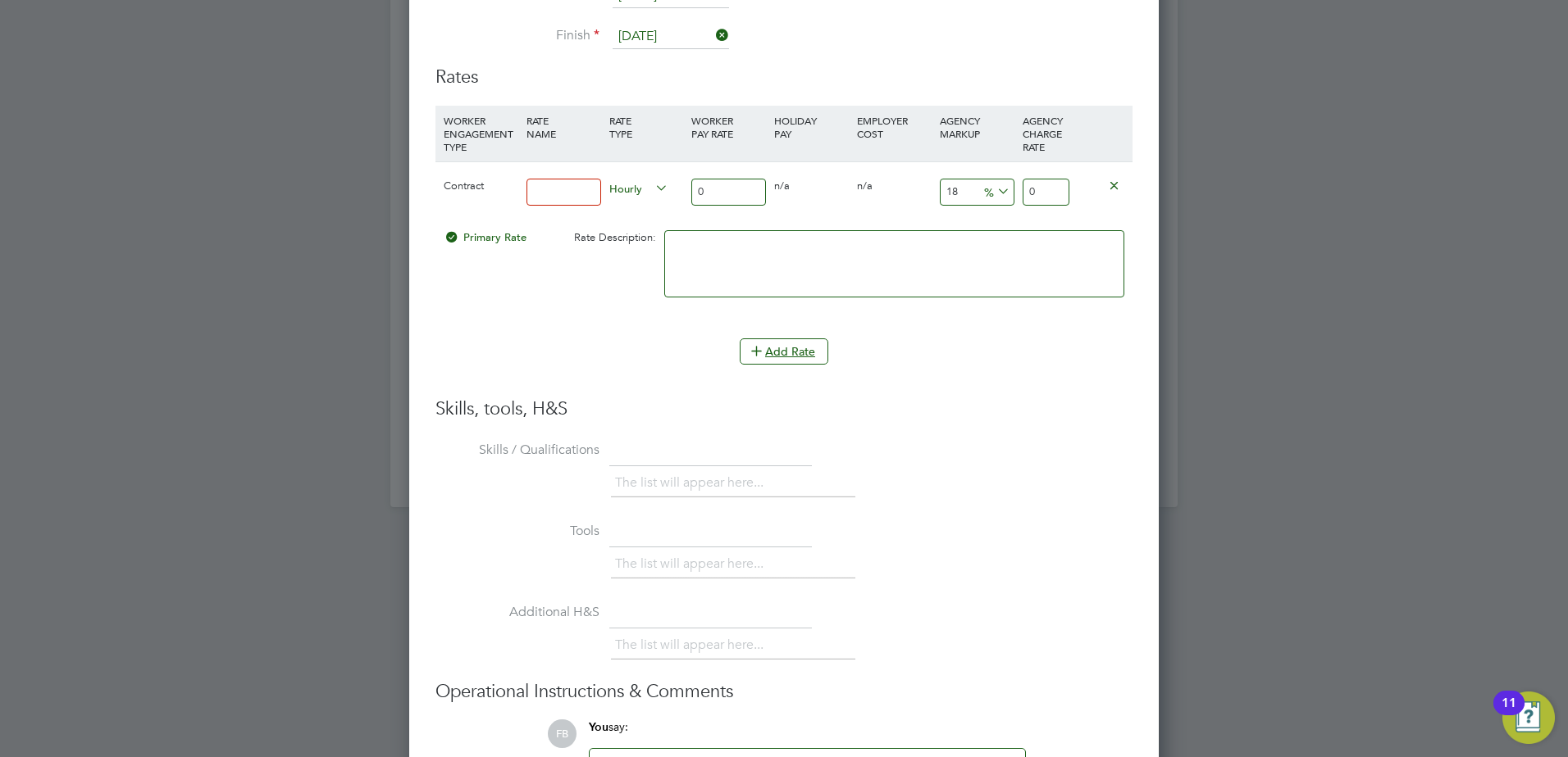
click at [544, 193] on input at bounding box center [564, 192] width 75 height 27
type input "DTS Rate"
click at [711, 188] on input "0" at bounding box center [728, 192] width 75 height 27
type input "3"
type input "3.54"
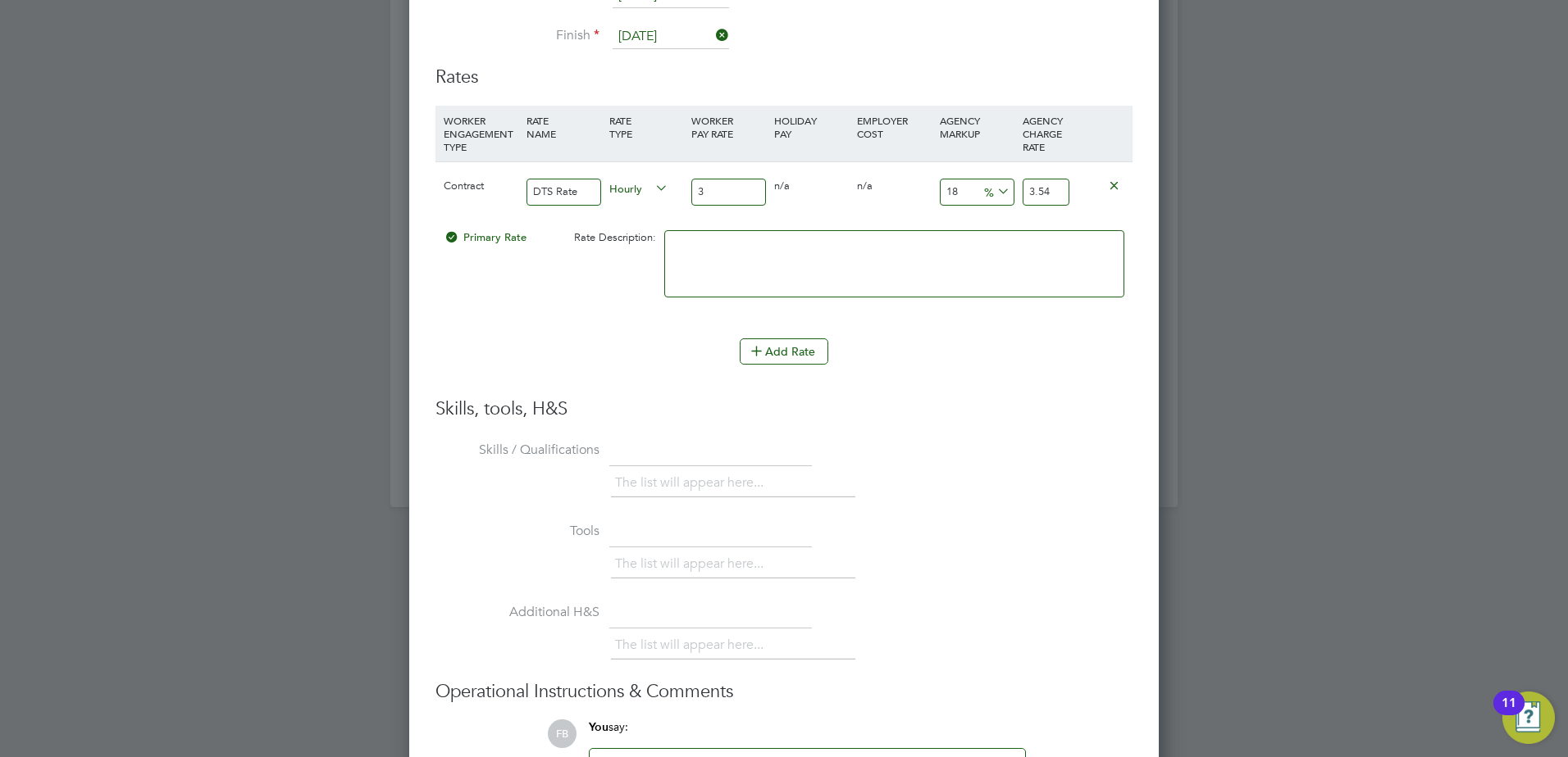
type input "30"
type input "35.4"
click at [728, 195] on input "30" at bounding box center [728, 192] width 75 height 27
type input "3"
type input "3.54"
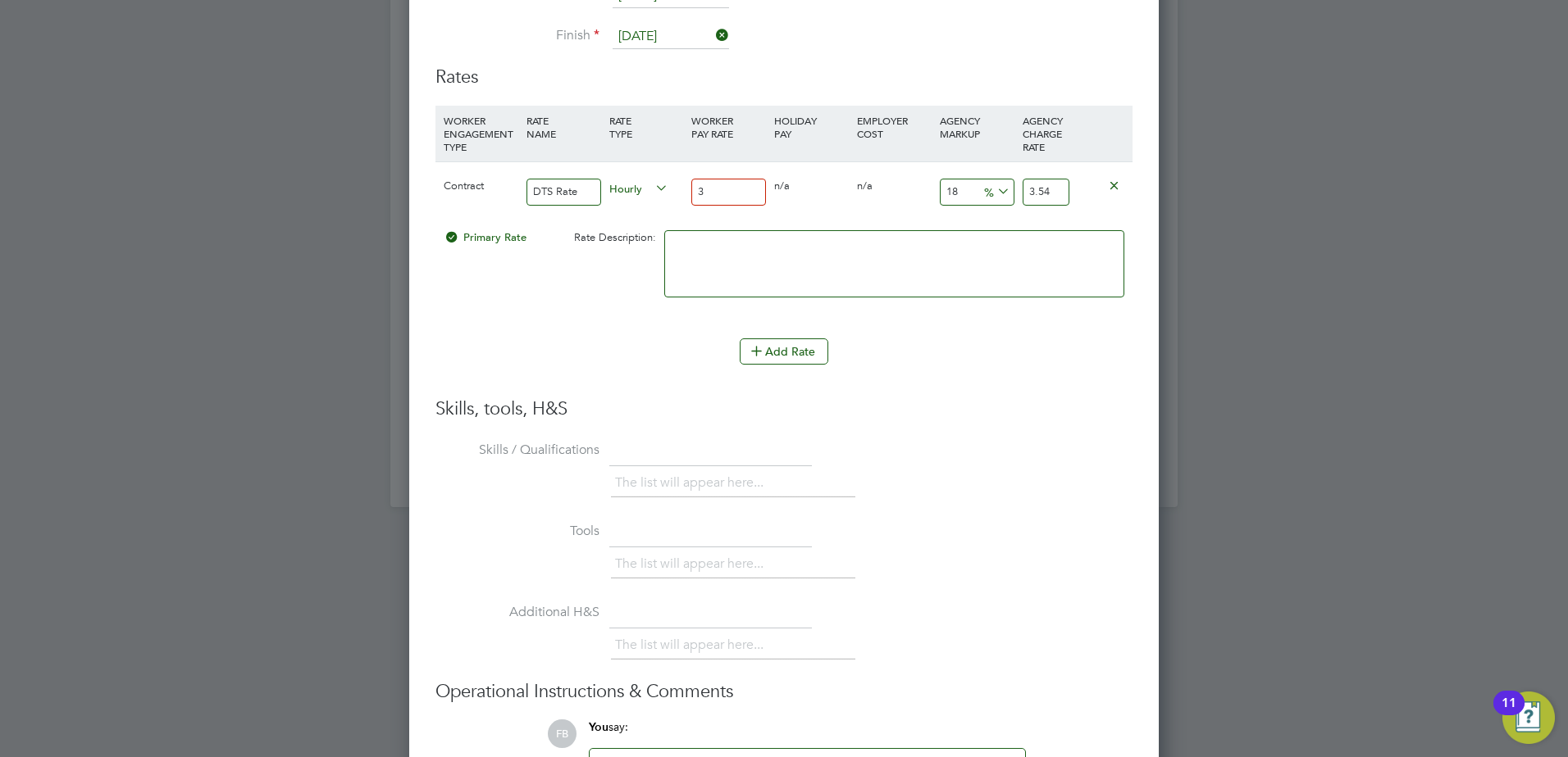
type input "30"
type input "35.4"
click at [993, 193] on icon at bounding box center [993, 192] width 0 height 23
click at [993, 183] on icon at bounding box center [993, 192] width 0 height 23
click at [1046, 189] on input "35.4" at bounding box center [1045, 192] width 47 height 27
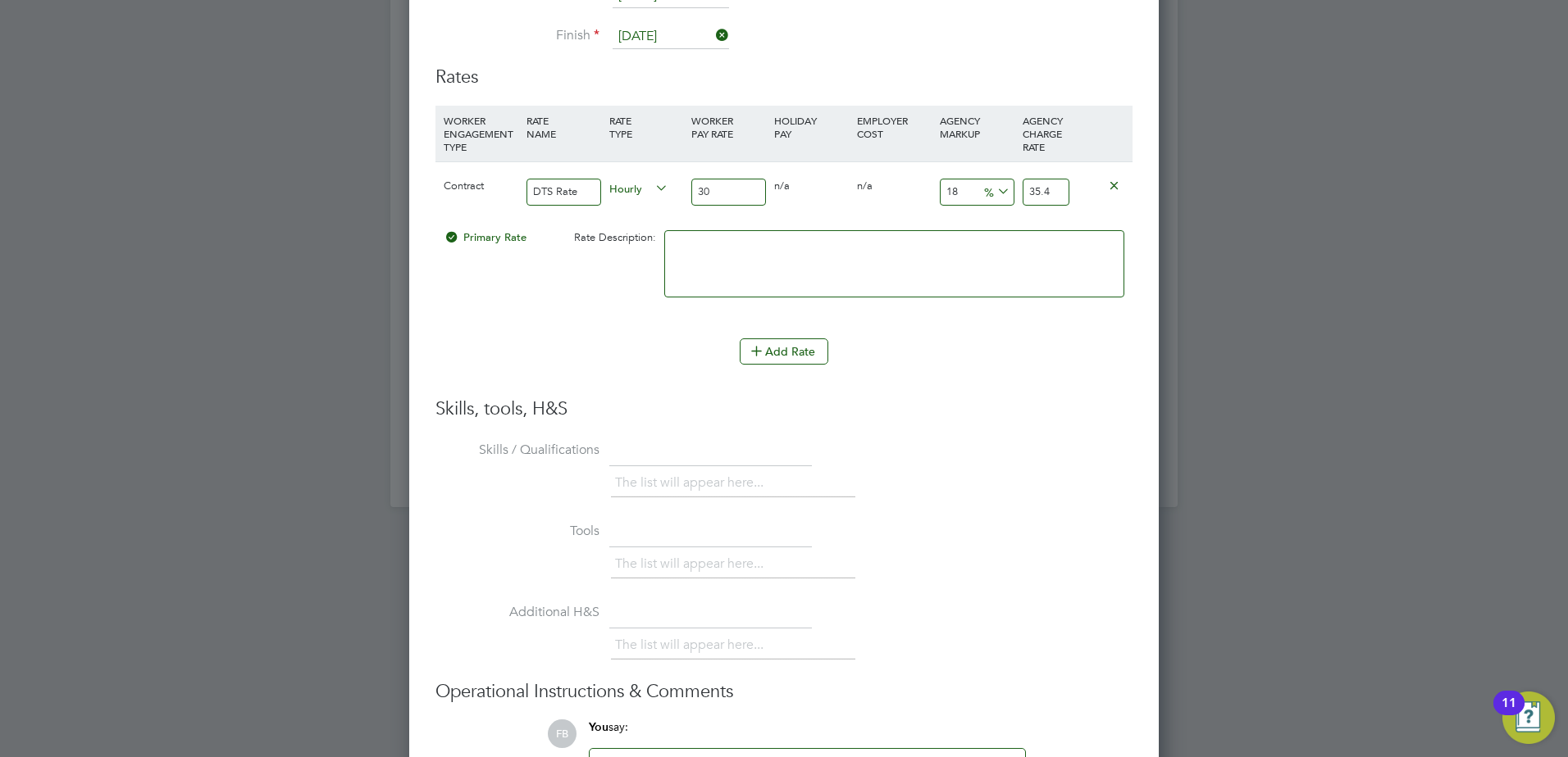
drag, startPoint x: 1054, startPoint y: 191, endPoint x: 1030, endPoint y: 192, distance: 24.0
click at [1030, 192] on input "35.4" at bounding box center [1045, 192] width 47 height 27
type input "-86.66666666666667"
type input "4"
type input "33.333333333333336"
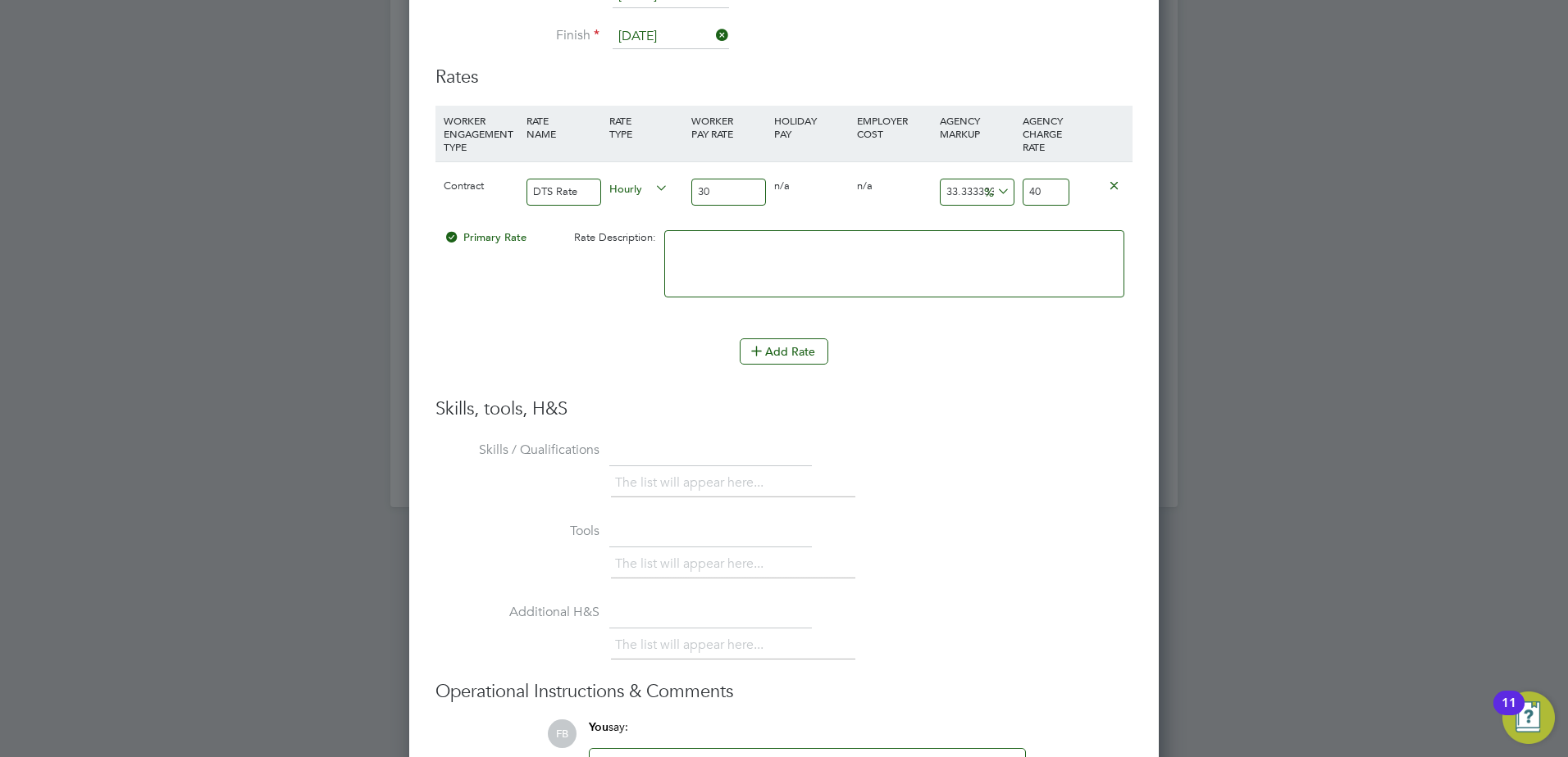
type input "40"
click at [1008, 336] on li "WORKER ENGAGEMENT TYPE RATE NAME RATE TYPE WORKER PAY RATE HOLIDAY PAY EMPLOYER…" at bounding box center [784, 221] width 697 height 233
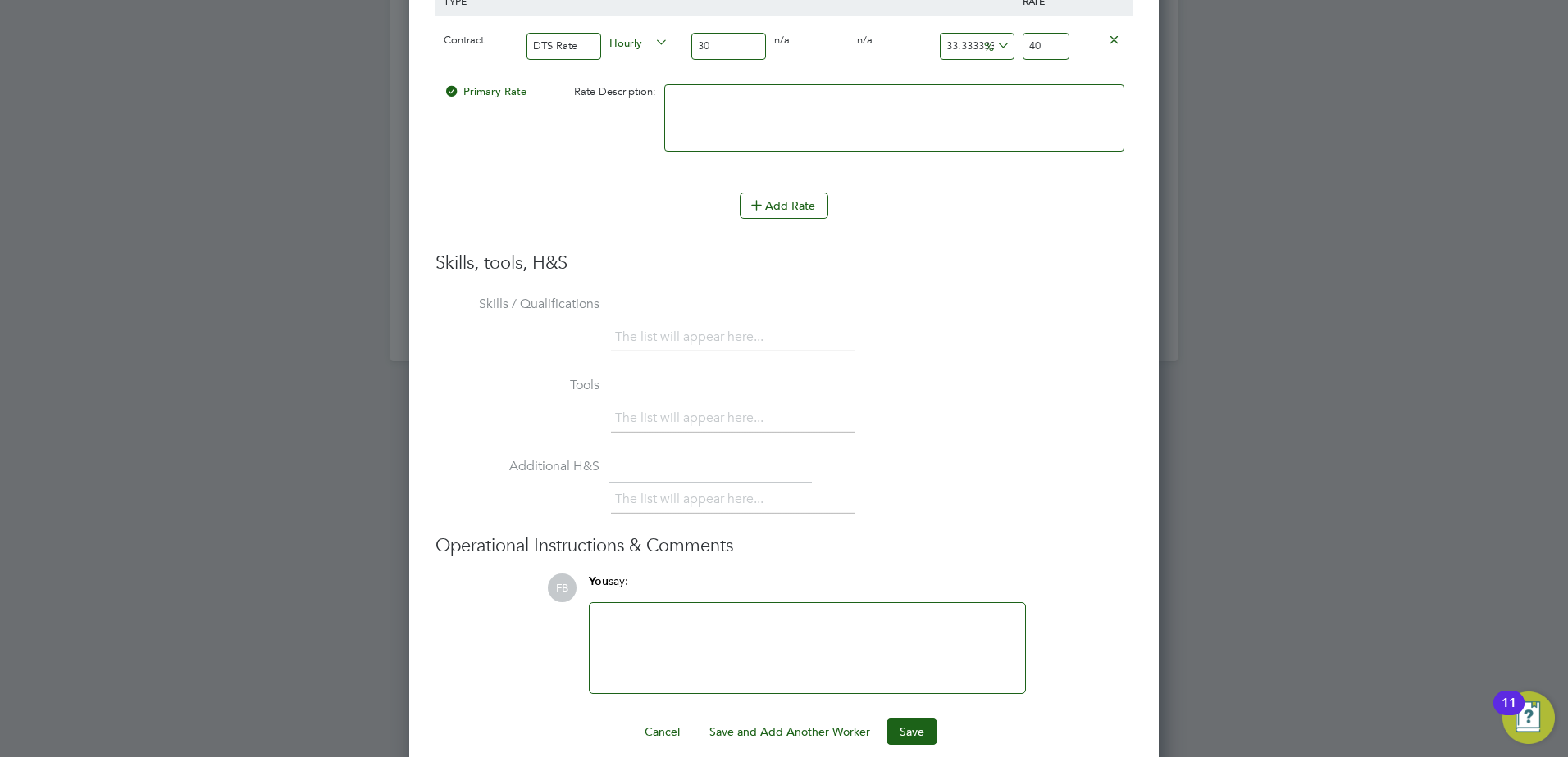
scroll to position [1638, 0]
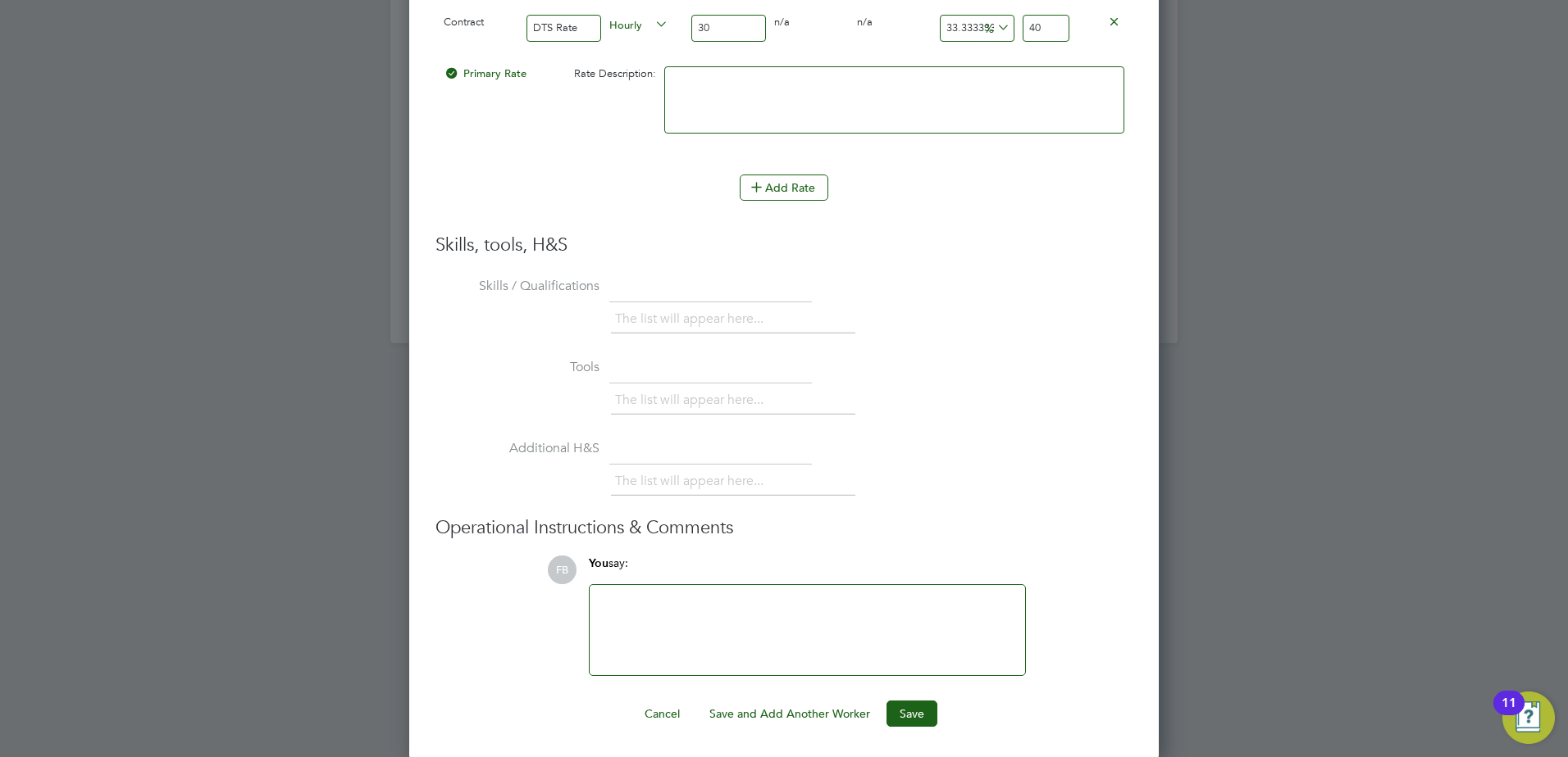
click at [673, 600] on div at bounding box center [807, 630] width 416 height 71
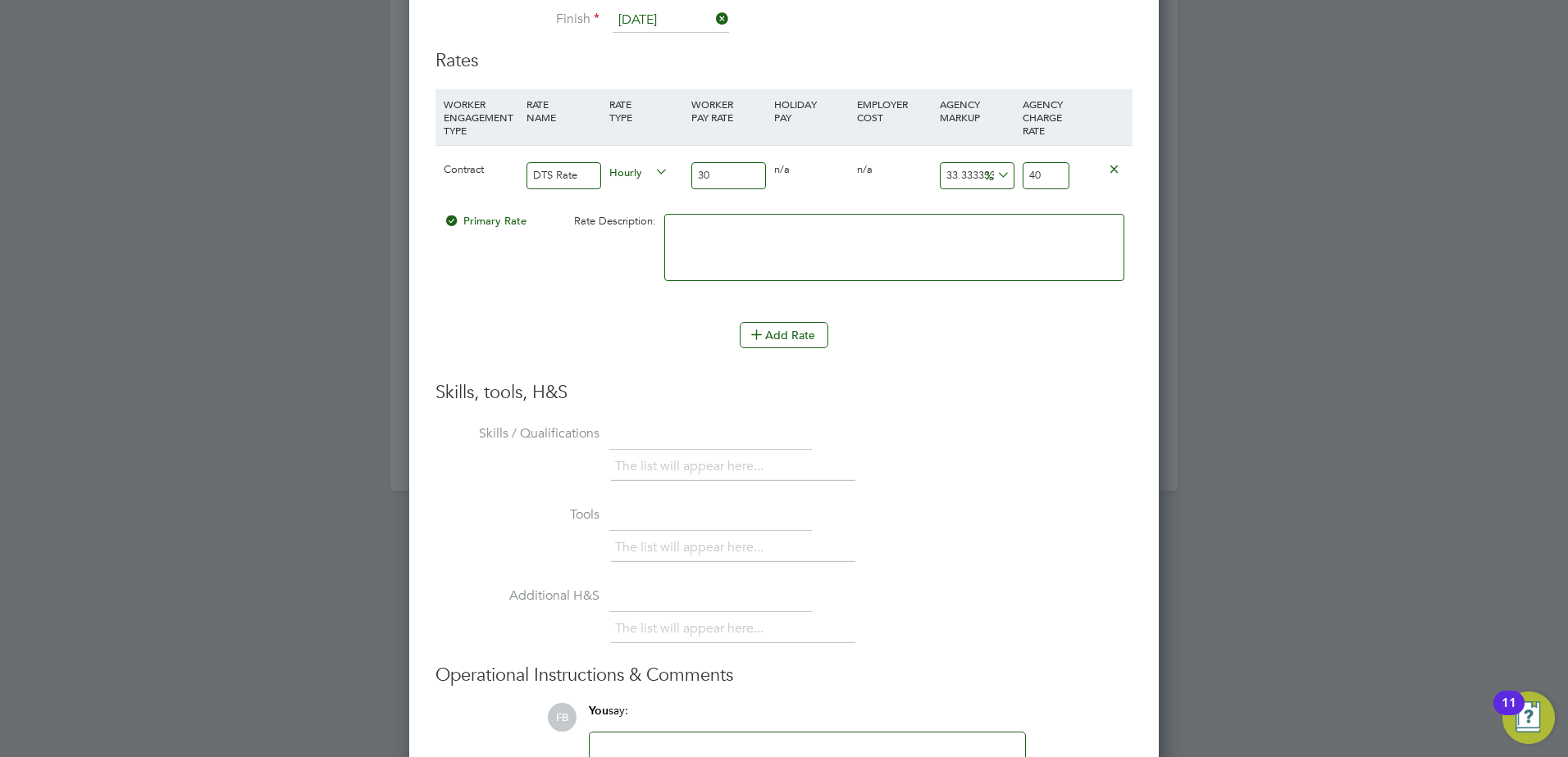
scroll to position [1477, 0]
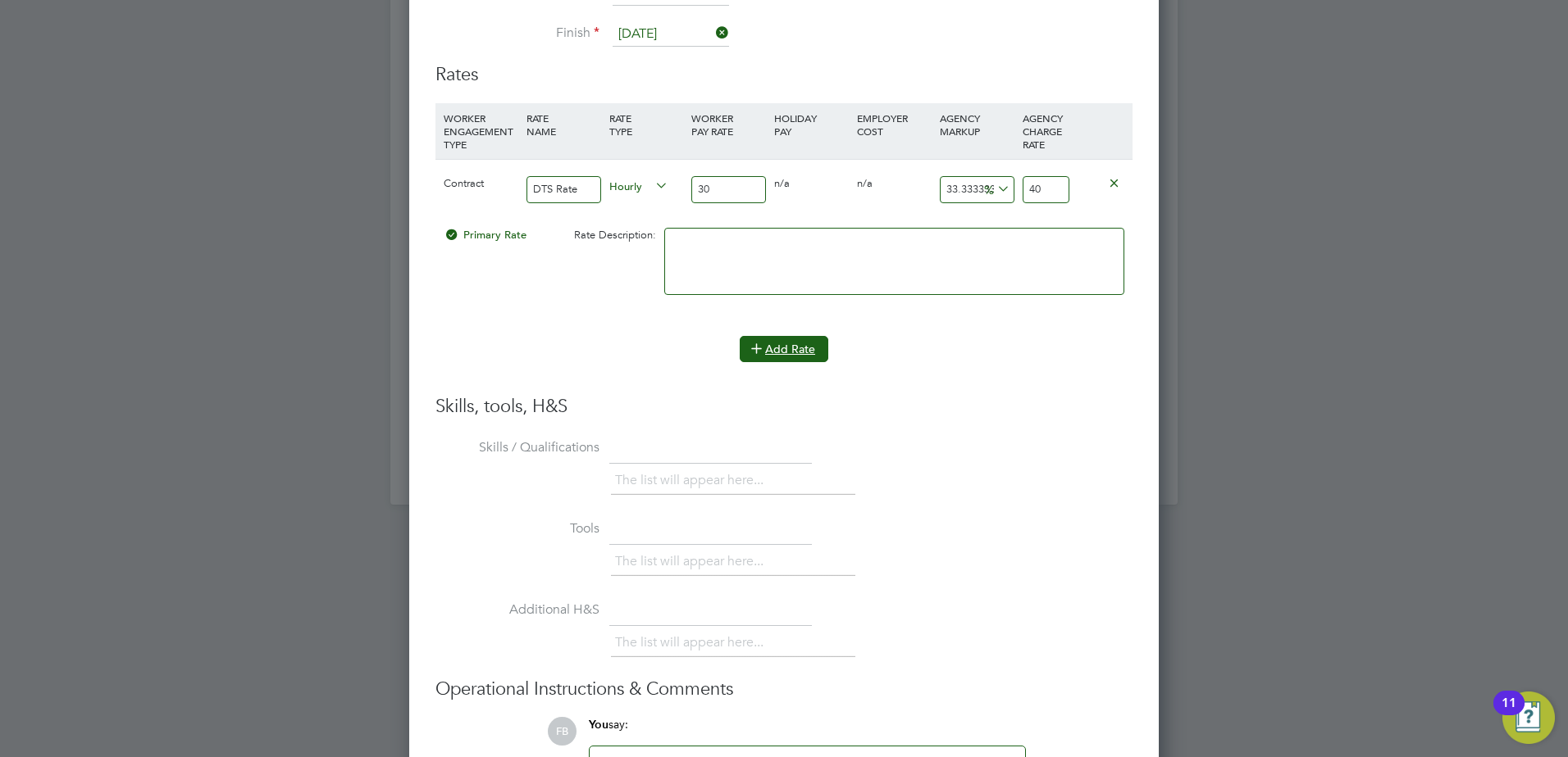
click at [804, 343] on button "Add Rate" at bounding box center [784, 349] width 89 height 26
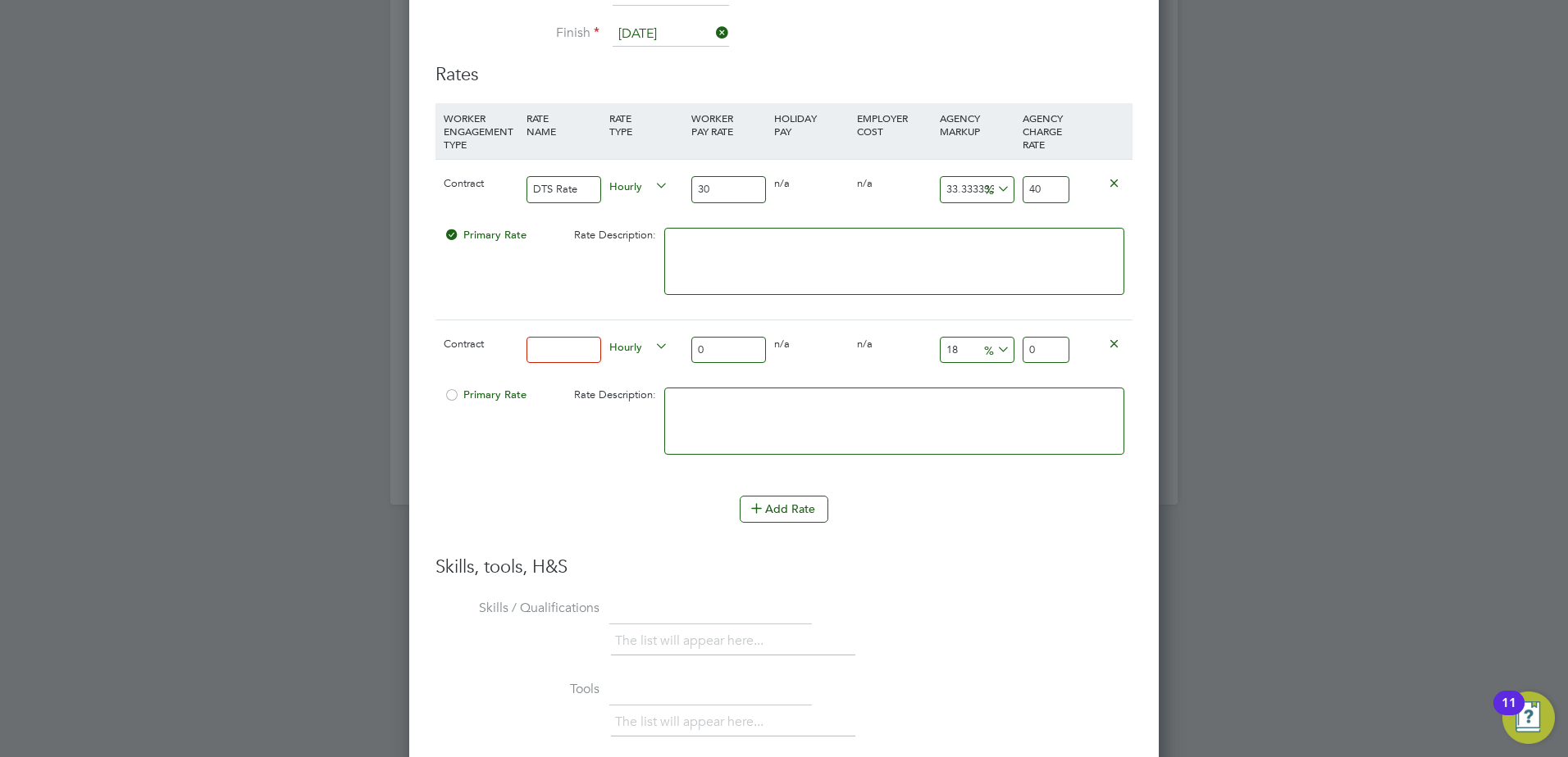
click at [1119, 340] on icon at bounding box center [1114, 342] width 12 height 12
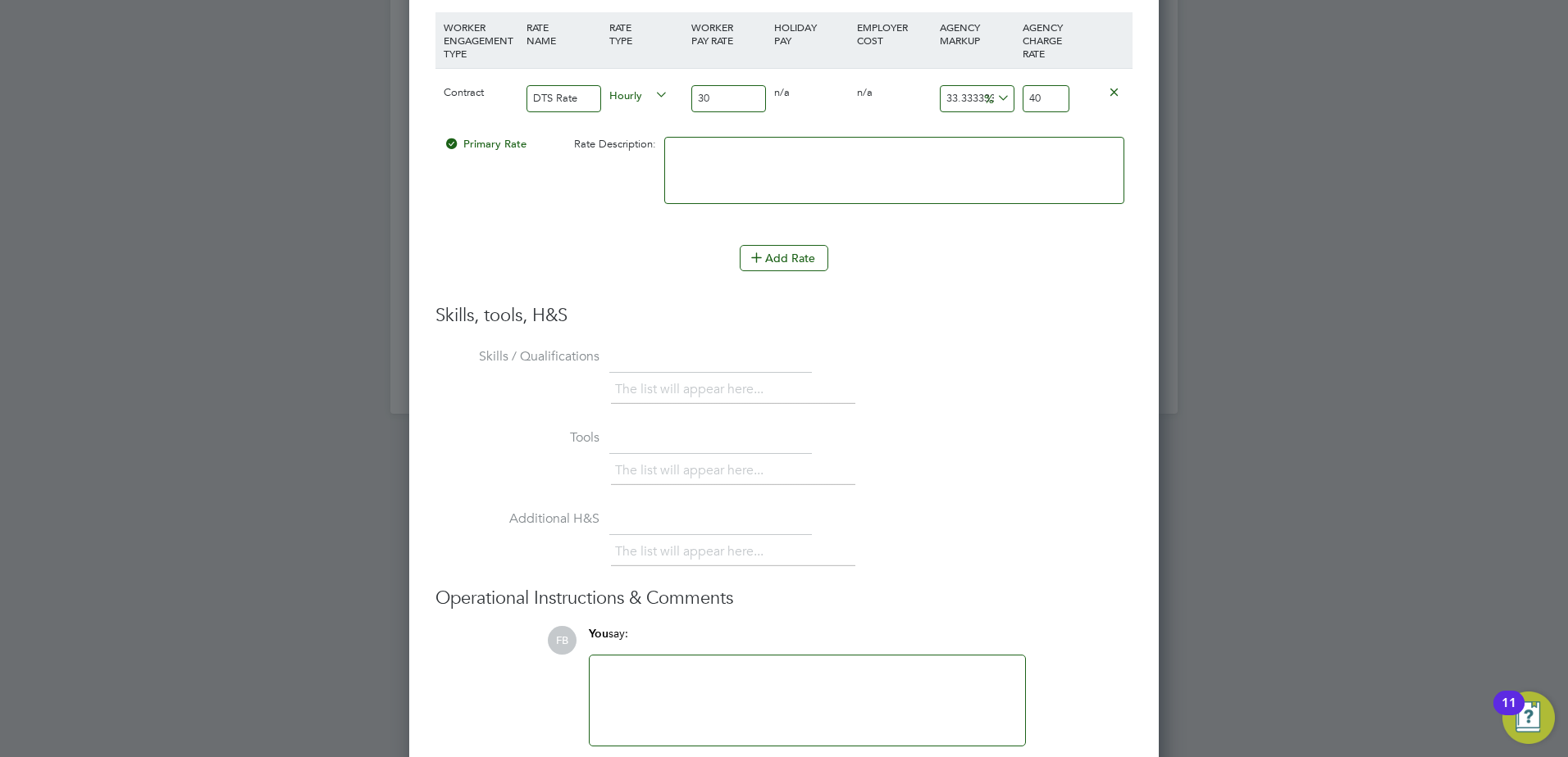
scroll to position [1641, 0]
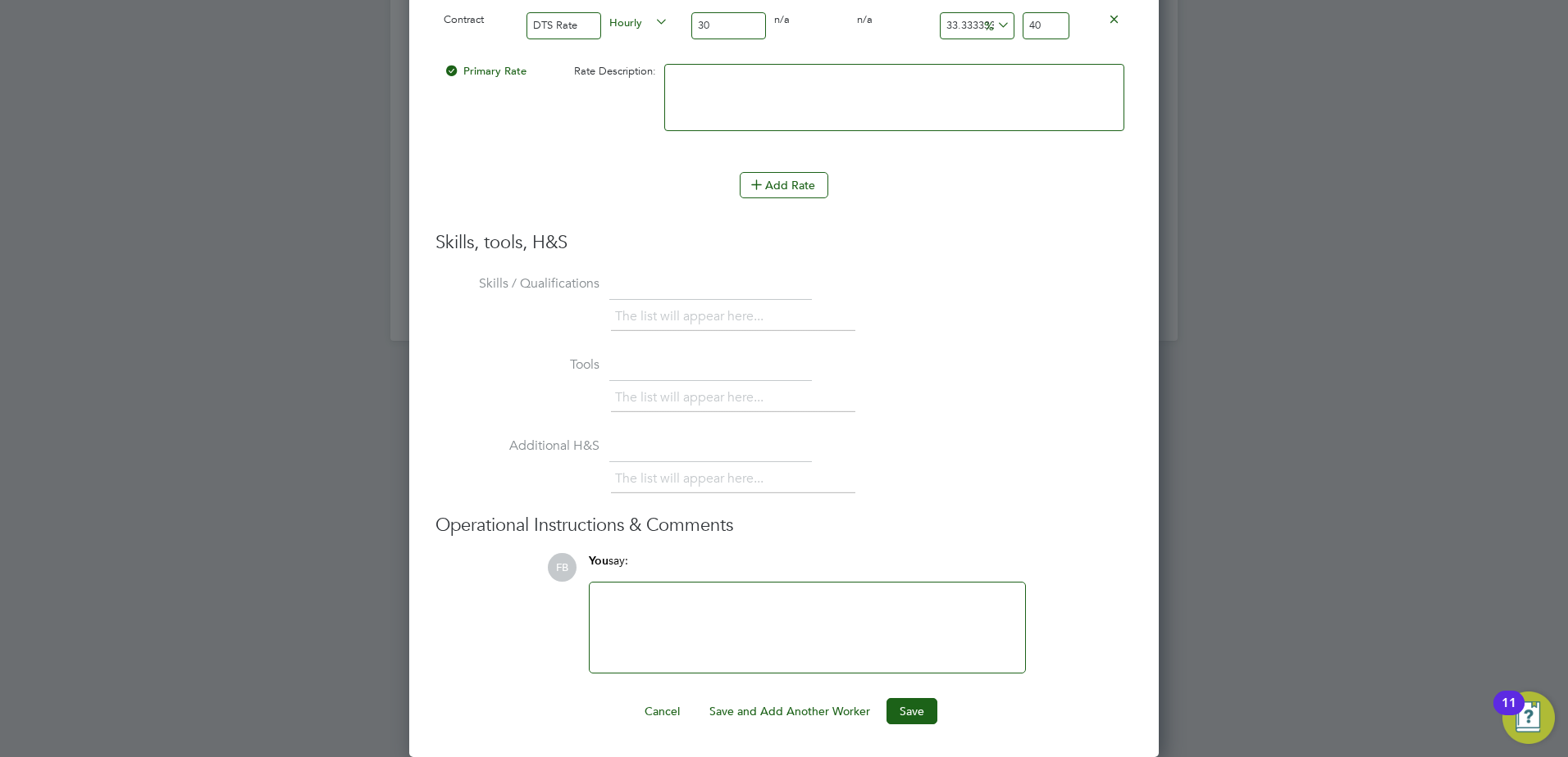
click at [792, 711] on button "Save and Add Another Worker" at bounding box center [789, 712] width 187 height 26
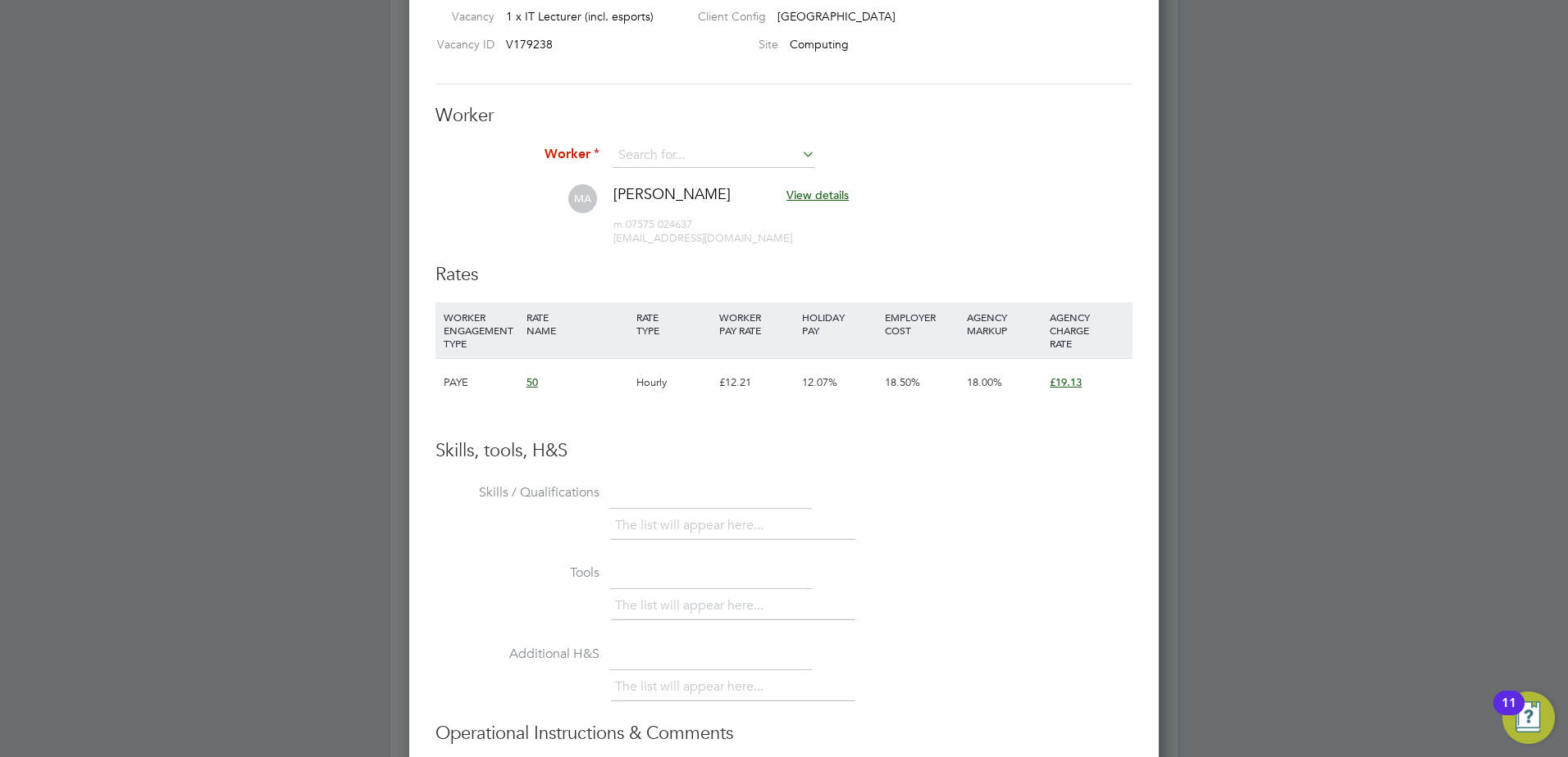
scroll to position [742, 0]
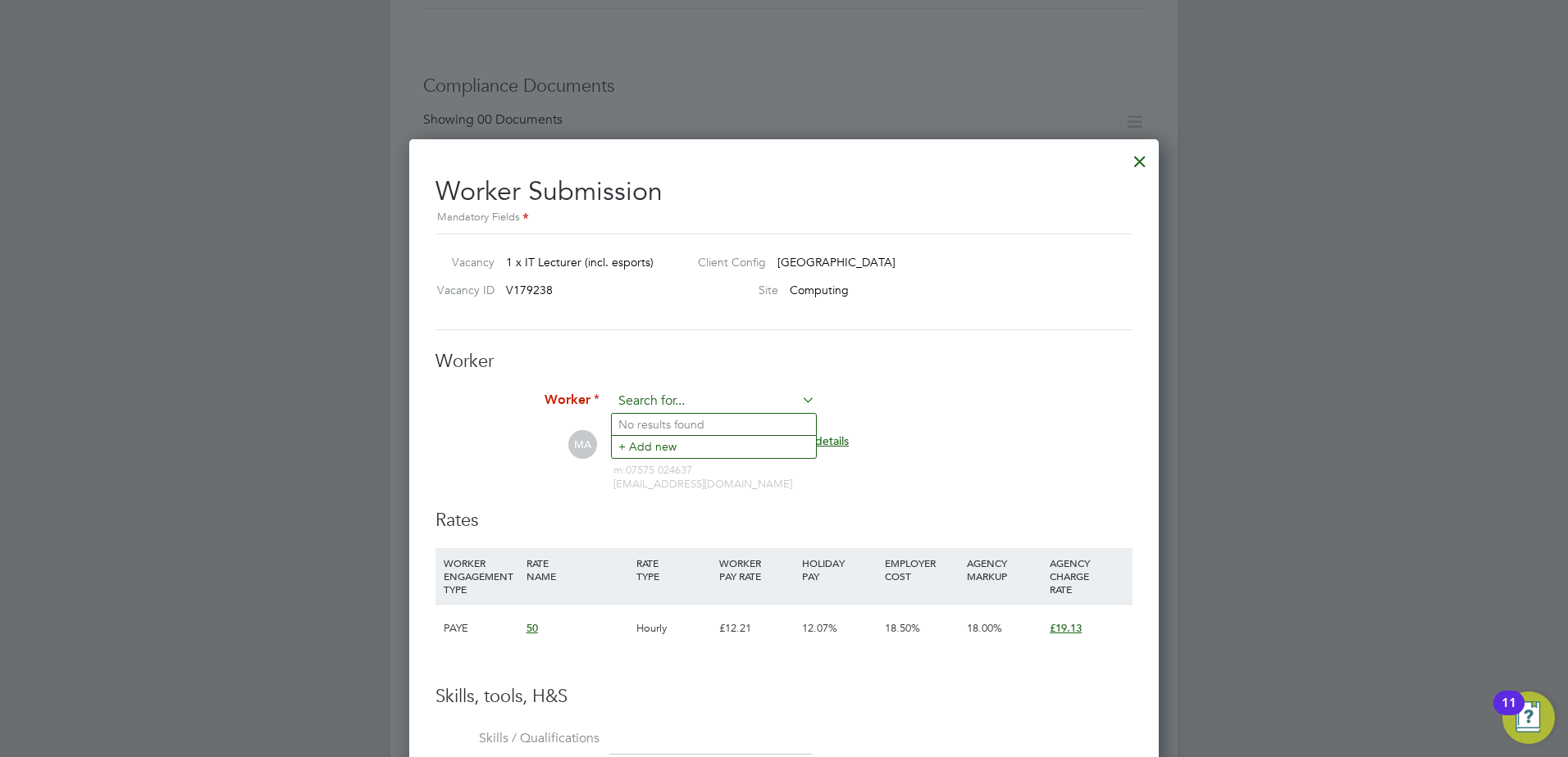
click at [717, 399] on input at bounding box center [714, 402] width 202 height 25
click at [896, 356] on h3 "Worker" at bounding box center [784, 361] width 697 height 24
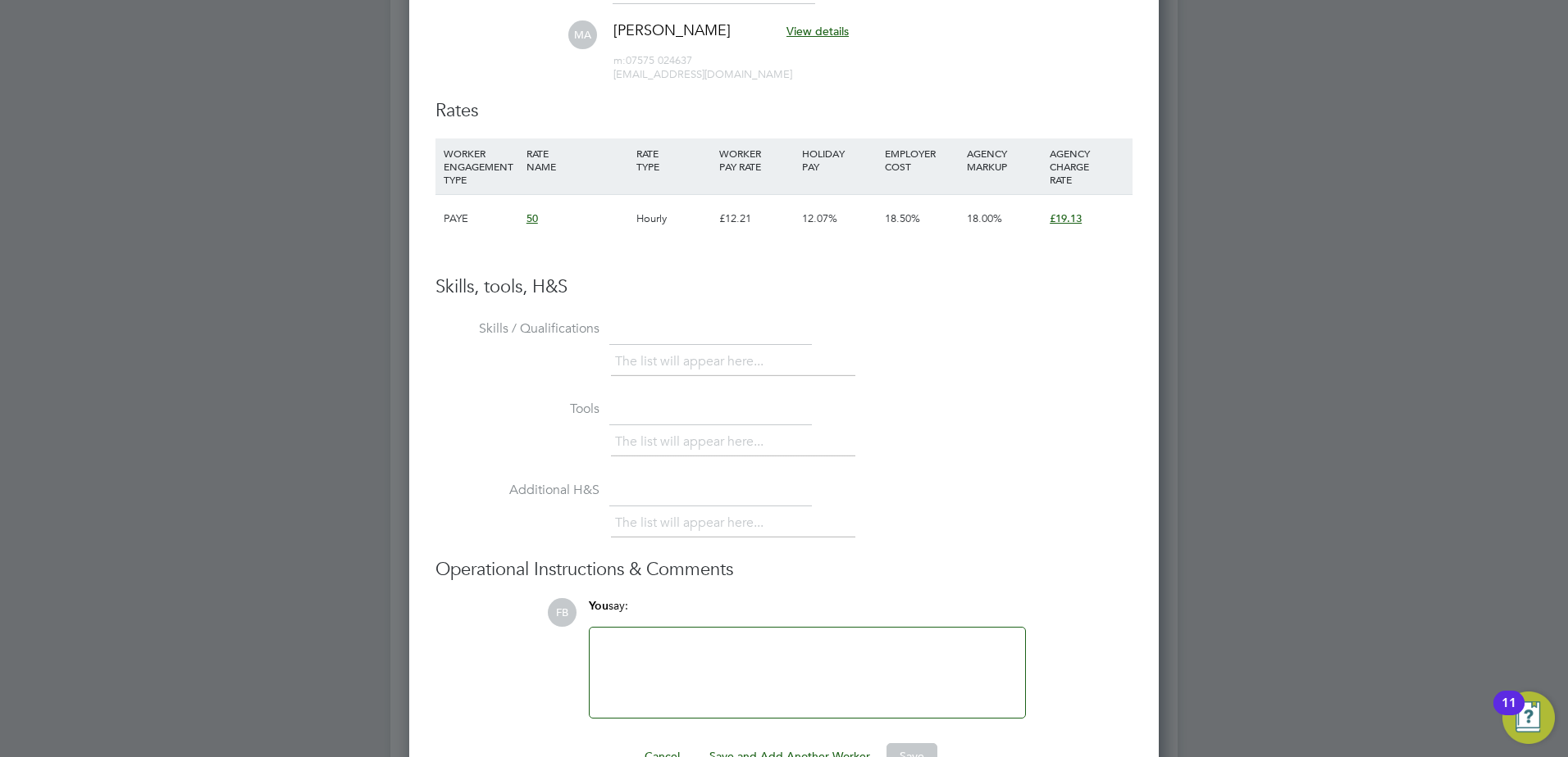
scroll to position [1234, 0]
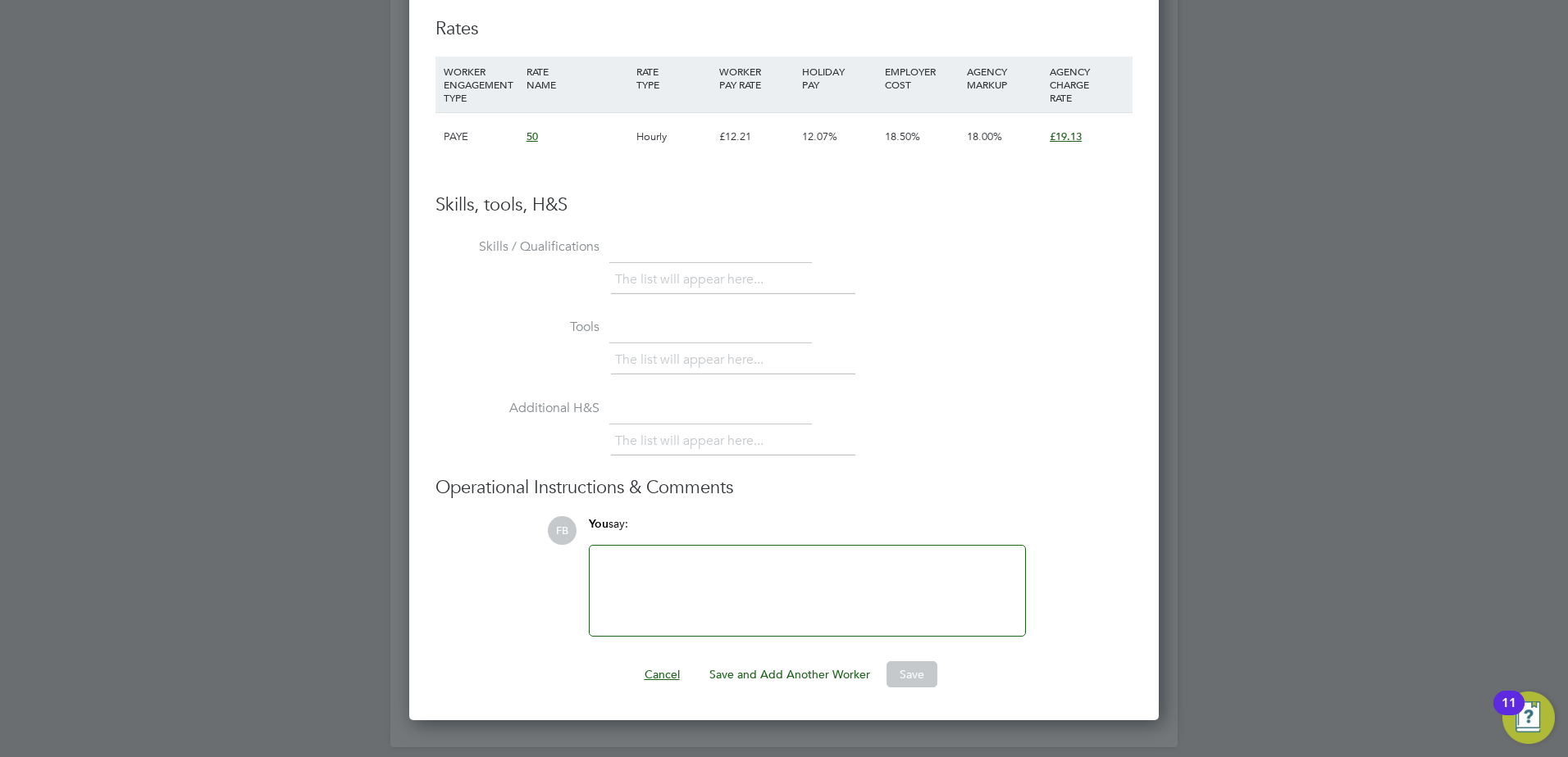
click at [665, 676] on button "Cancel" at bounding box center [662, 675] width 62 height 26
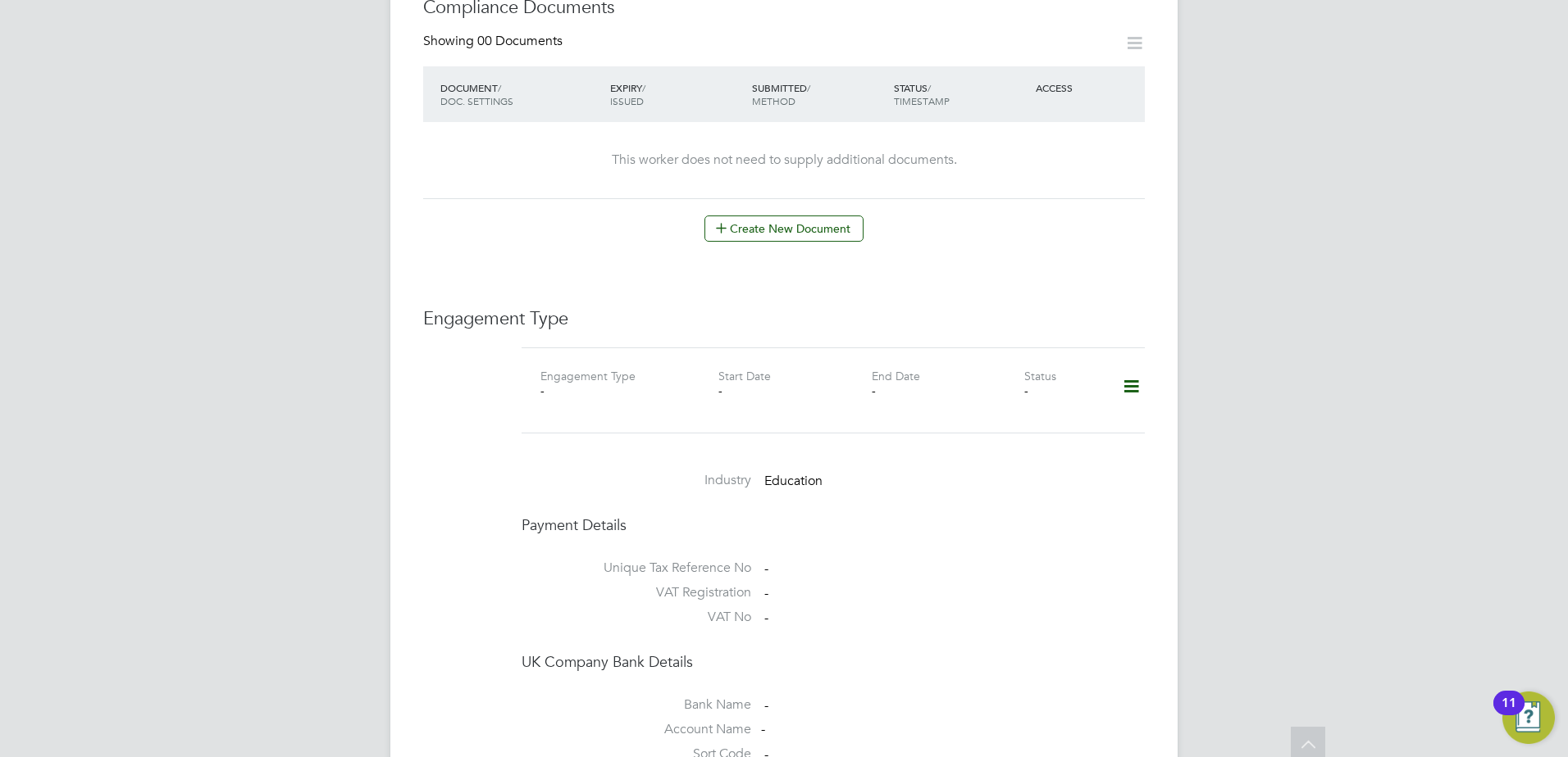
scroll to position [820, 0]
